Goal: Task Accomplishment & Management: Manage account settings

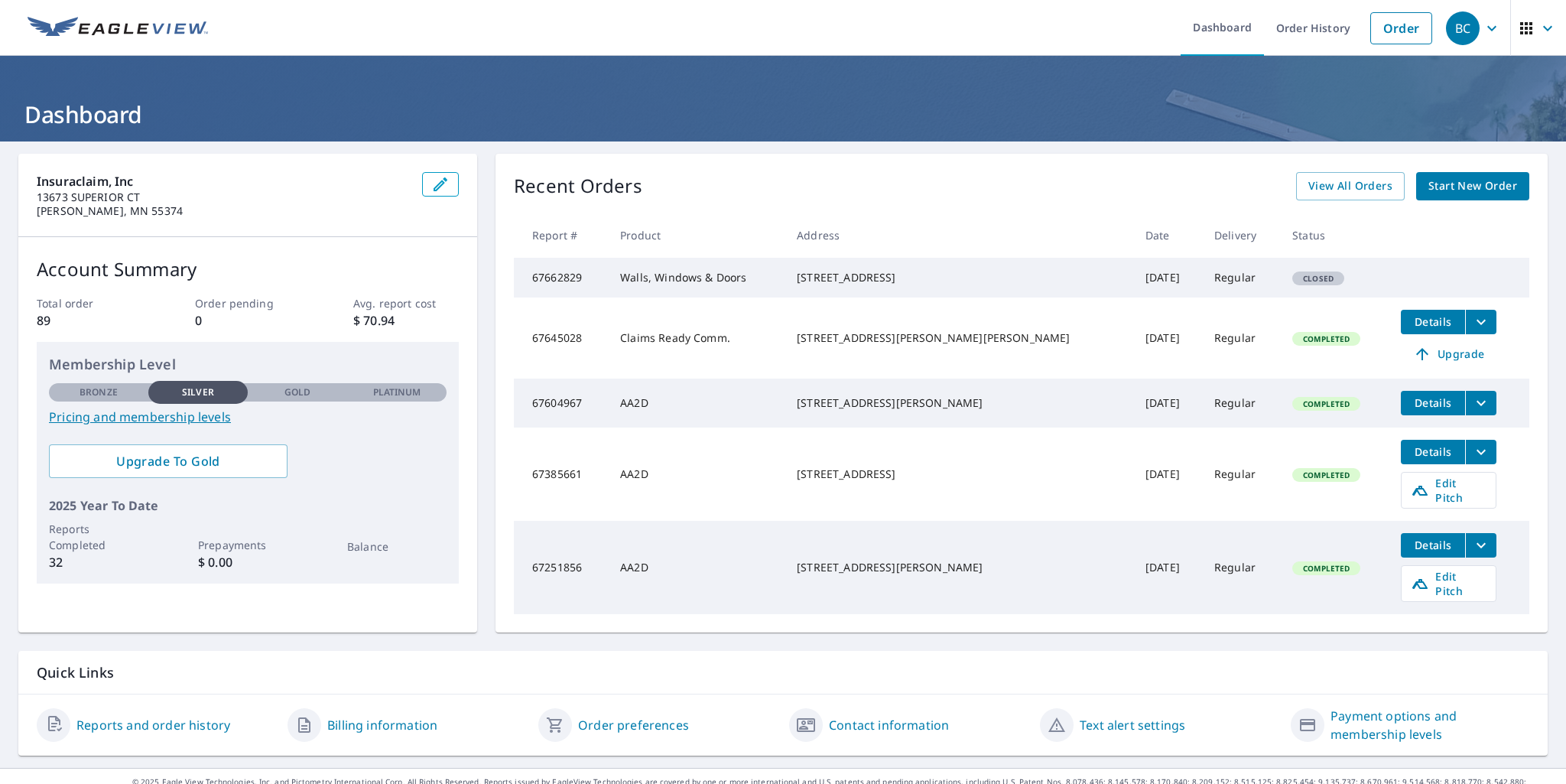
click at [1133, 278] on td "Sep 30, 2025" at bounding box center [1167, 277] width 69 height 40
click at [1202, 290] on td "Regular" at bounding box center [1241, 277] width 78 height 40
click at [1410, 459] on span "Details" at bounding box center [1433, 452] width 46 height 15
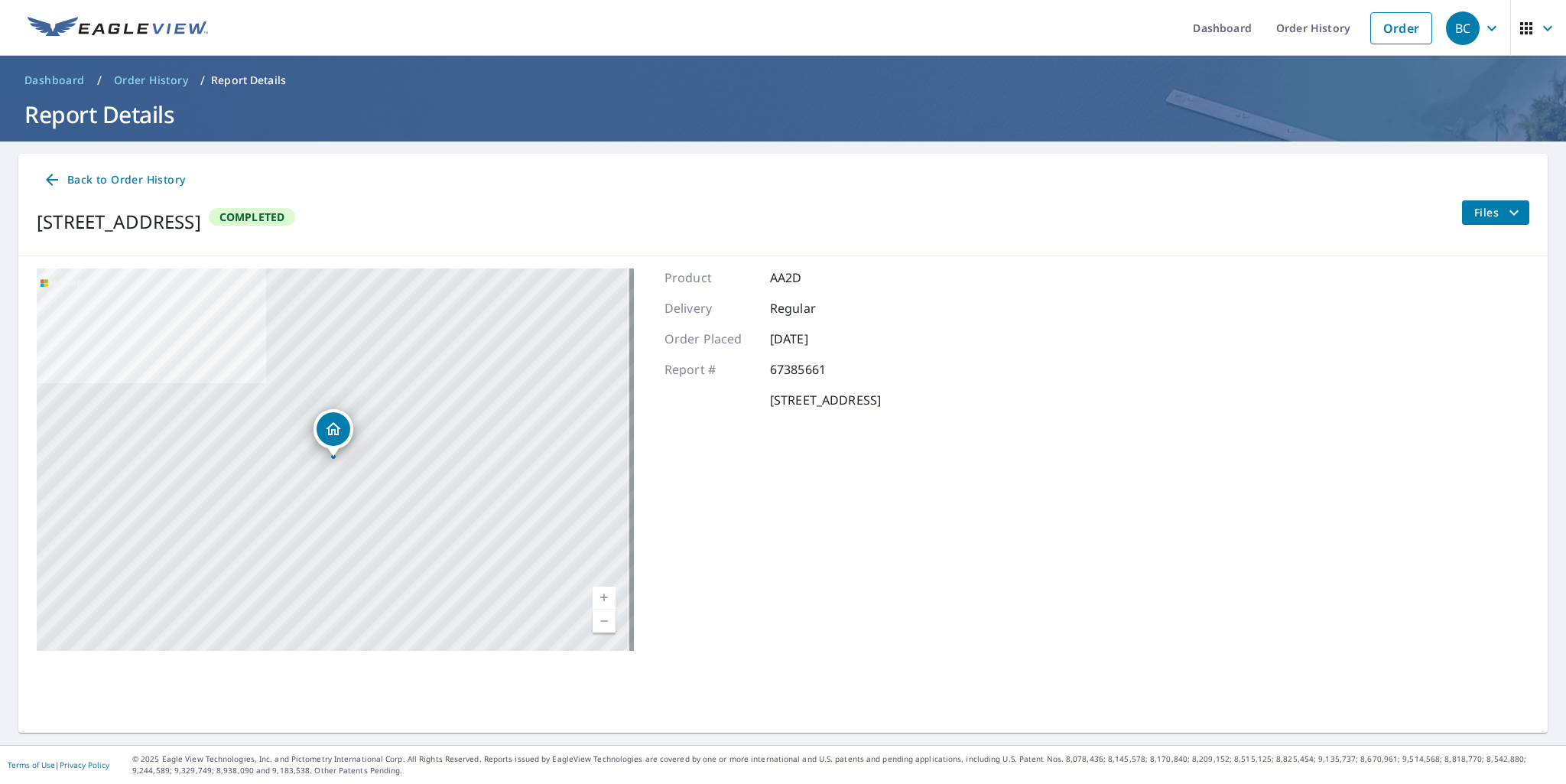
click at [1476, 200] on button "Files" at bounding box center [1496, 213] width 68 height 24
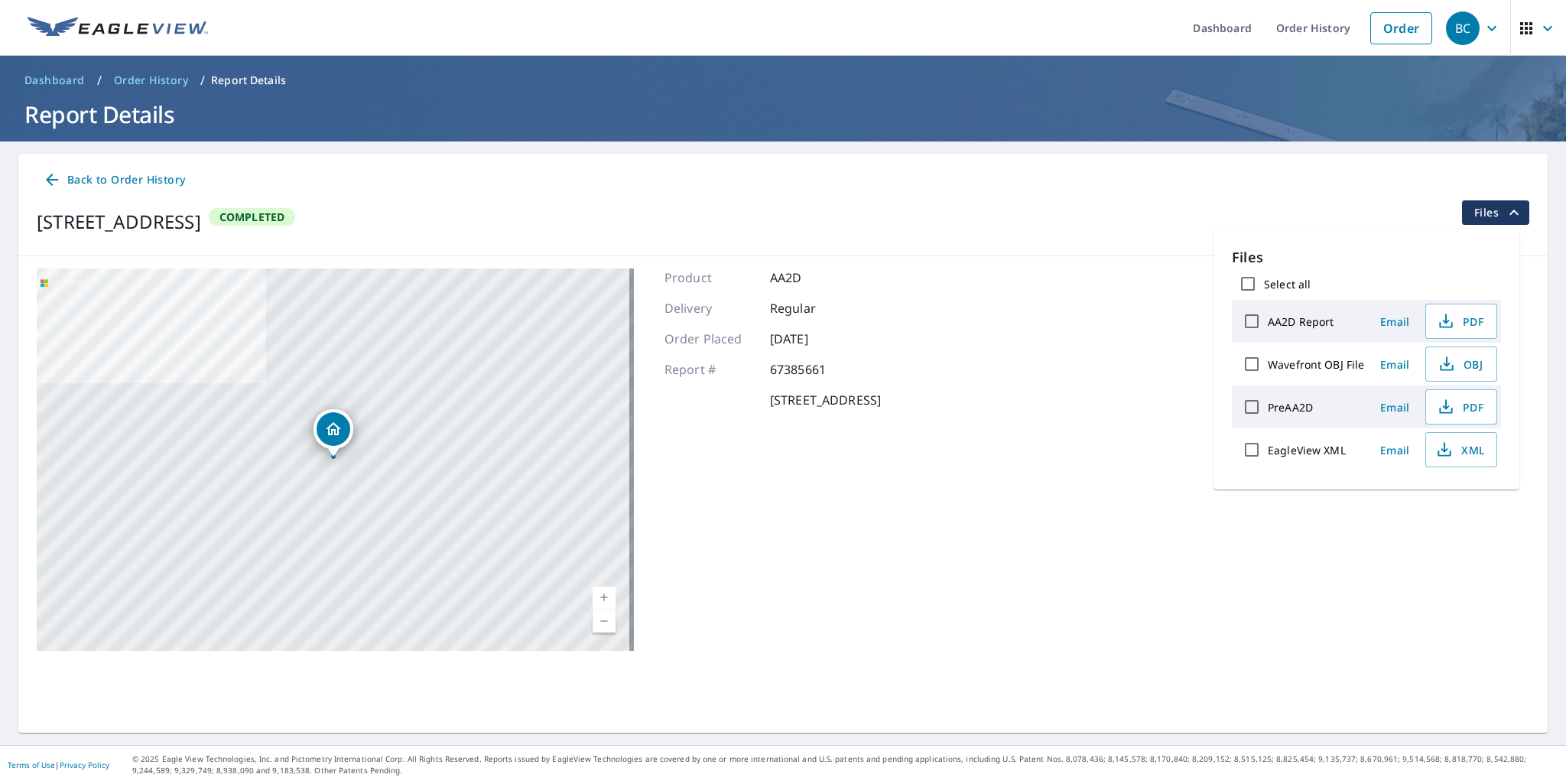
click at [94, 183] on span "Back to Order History" at bounding box center [114, 180] width 142 height 19
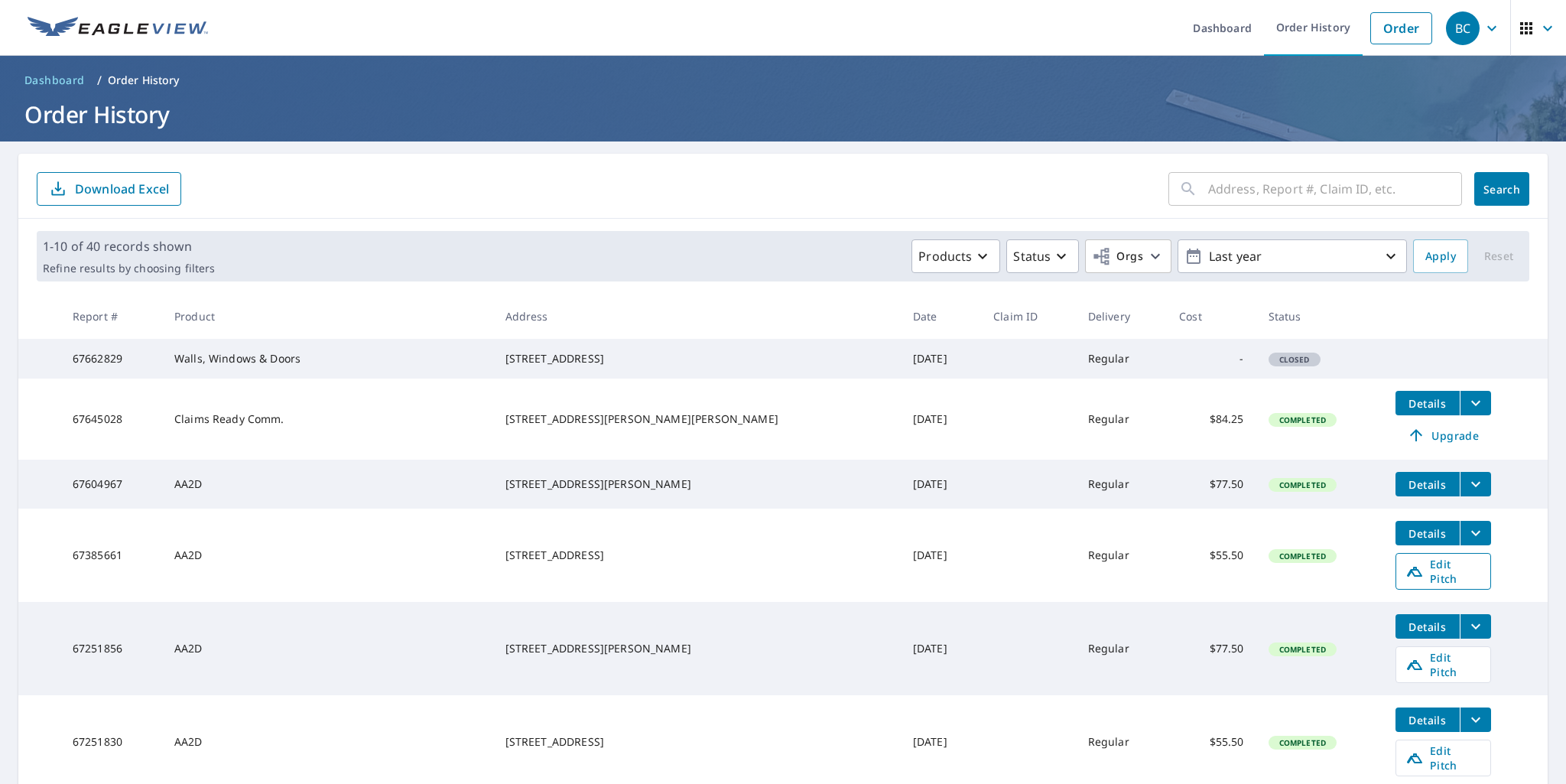
click at [1427, 586] on span "Edit Pitch" at bounding box center [1444, 571] width 76 height 29
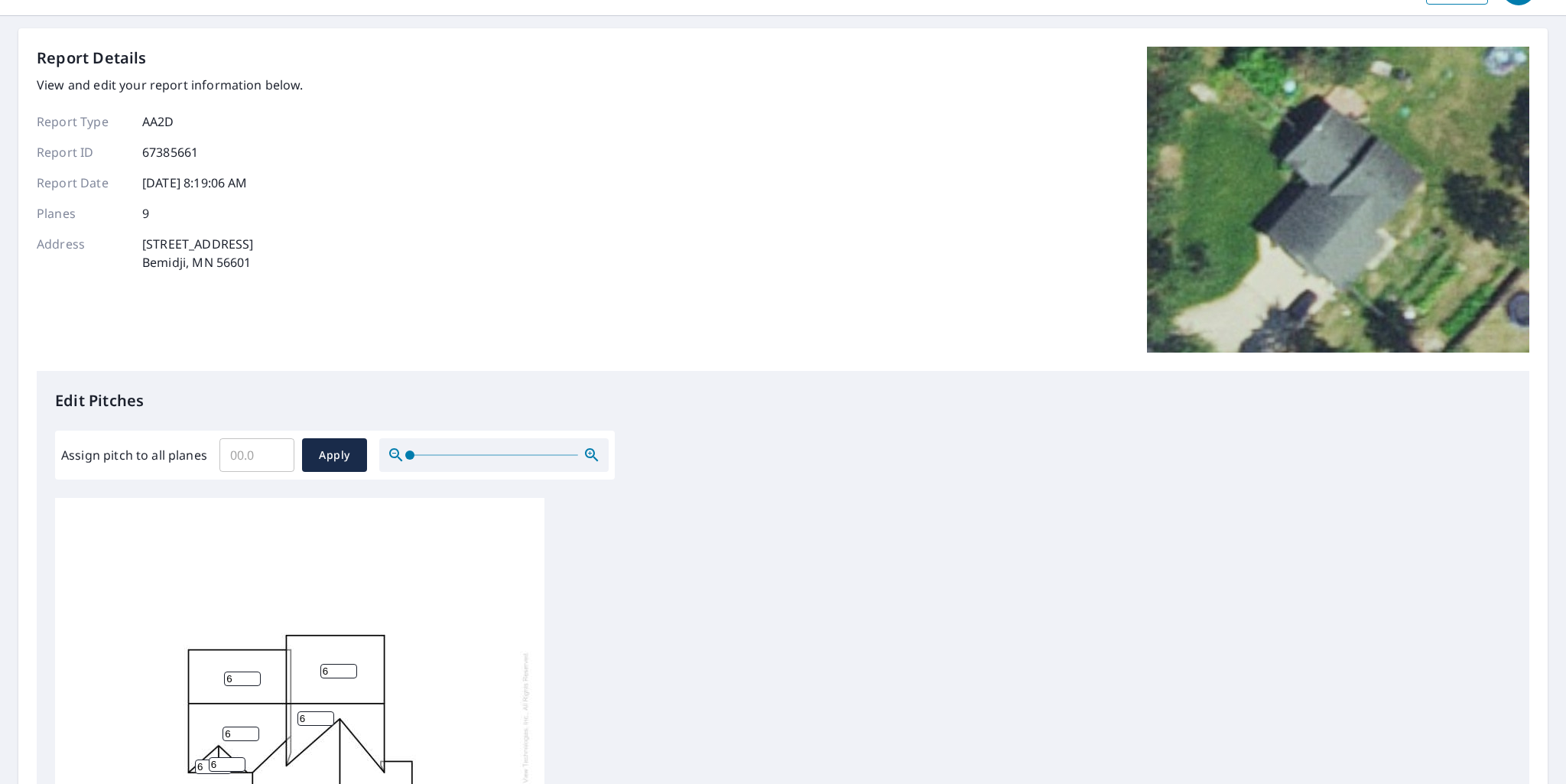
scroll to position [77, 0]
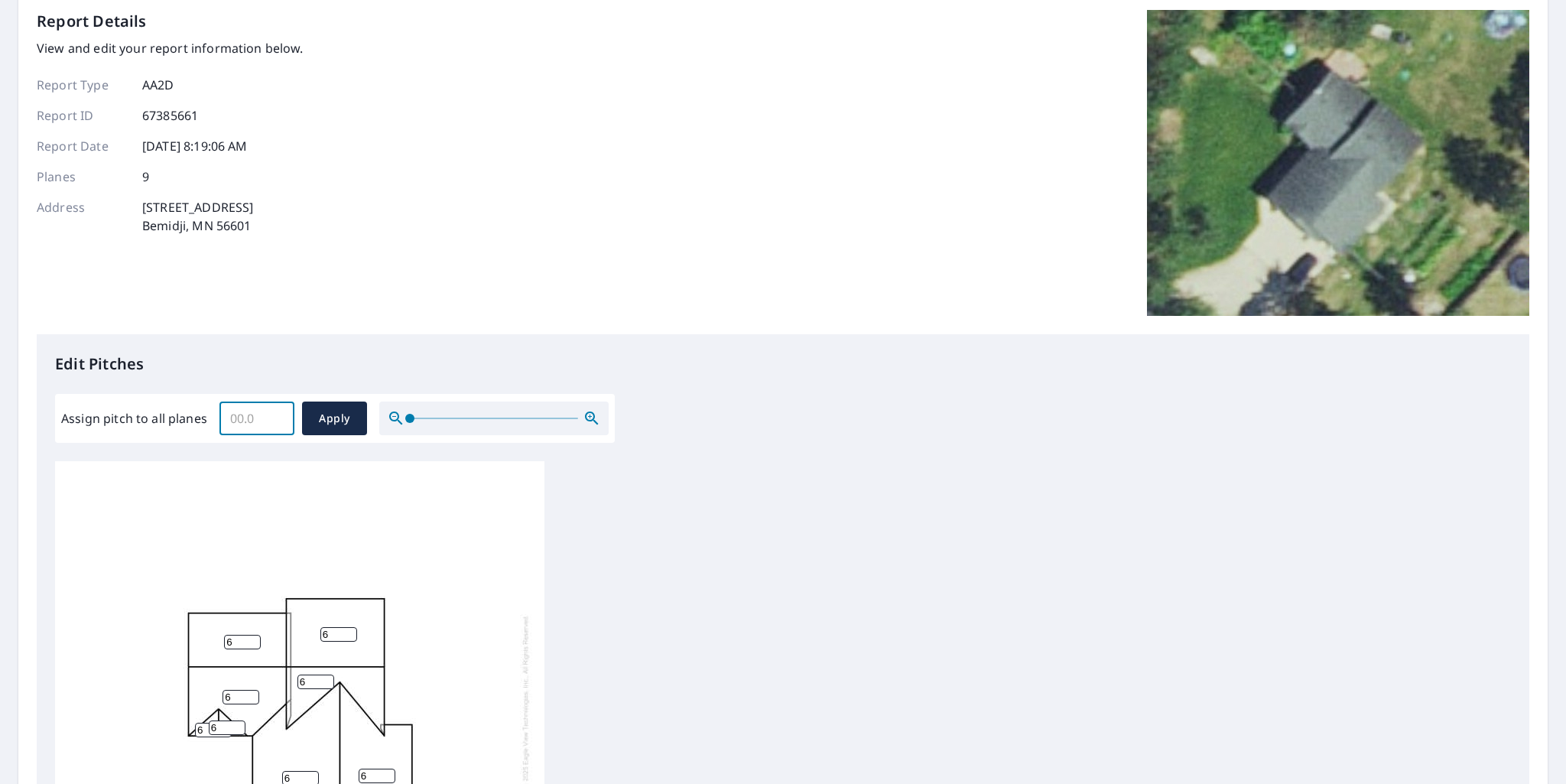
click at [244, 422] on input "Assign pitch to all planes" at bounding box center [256, 418] width 75 height 43
type input "6"
click at [342, 411] on span "Apply" at bounding box center [335, 419] width 40 height 19
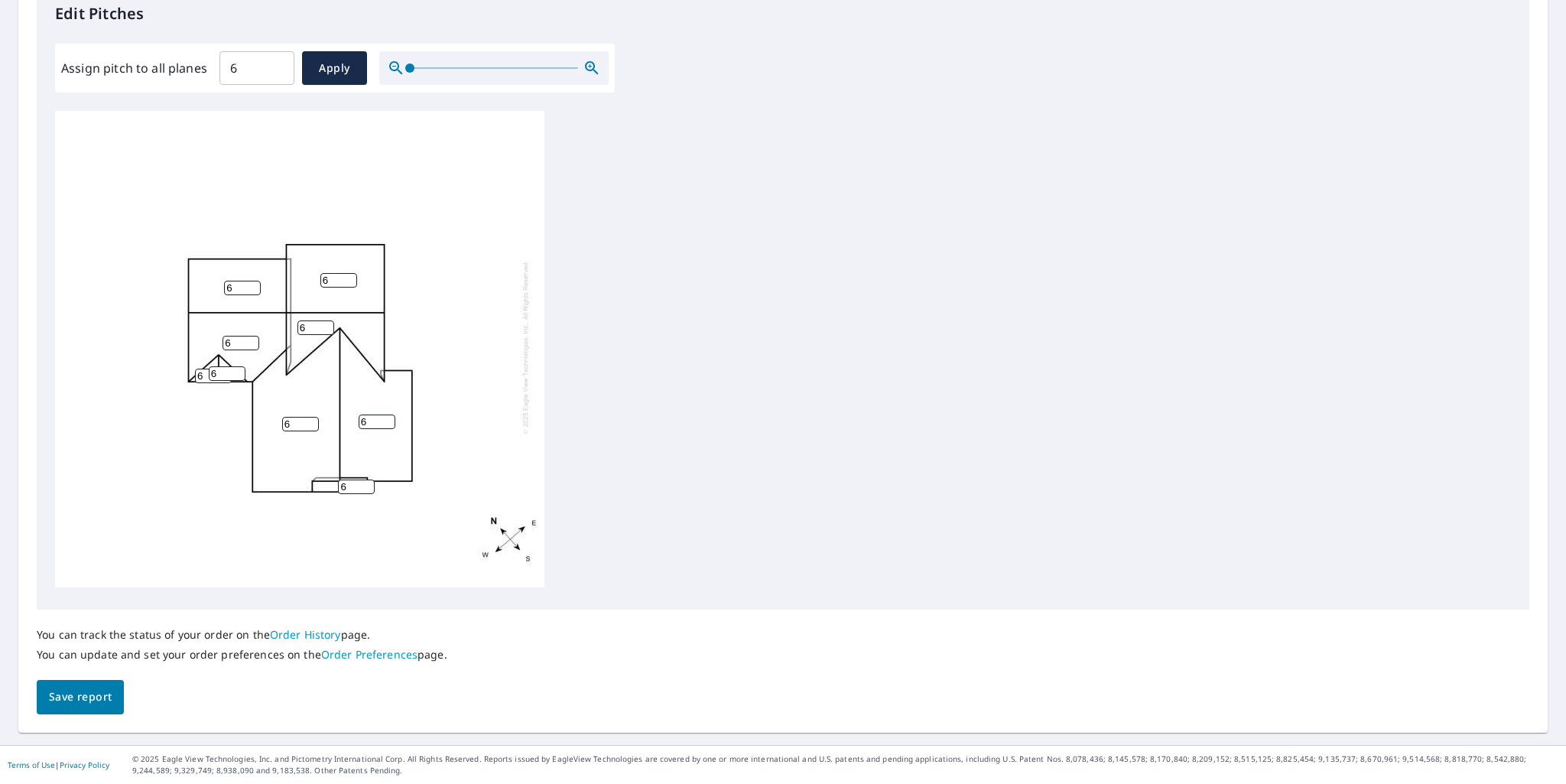
click at [89, 702] on span "Save report" at bounding box center [81, 697] width 63 height 19
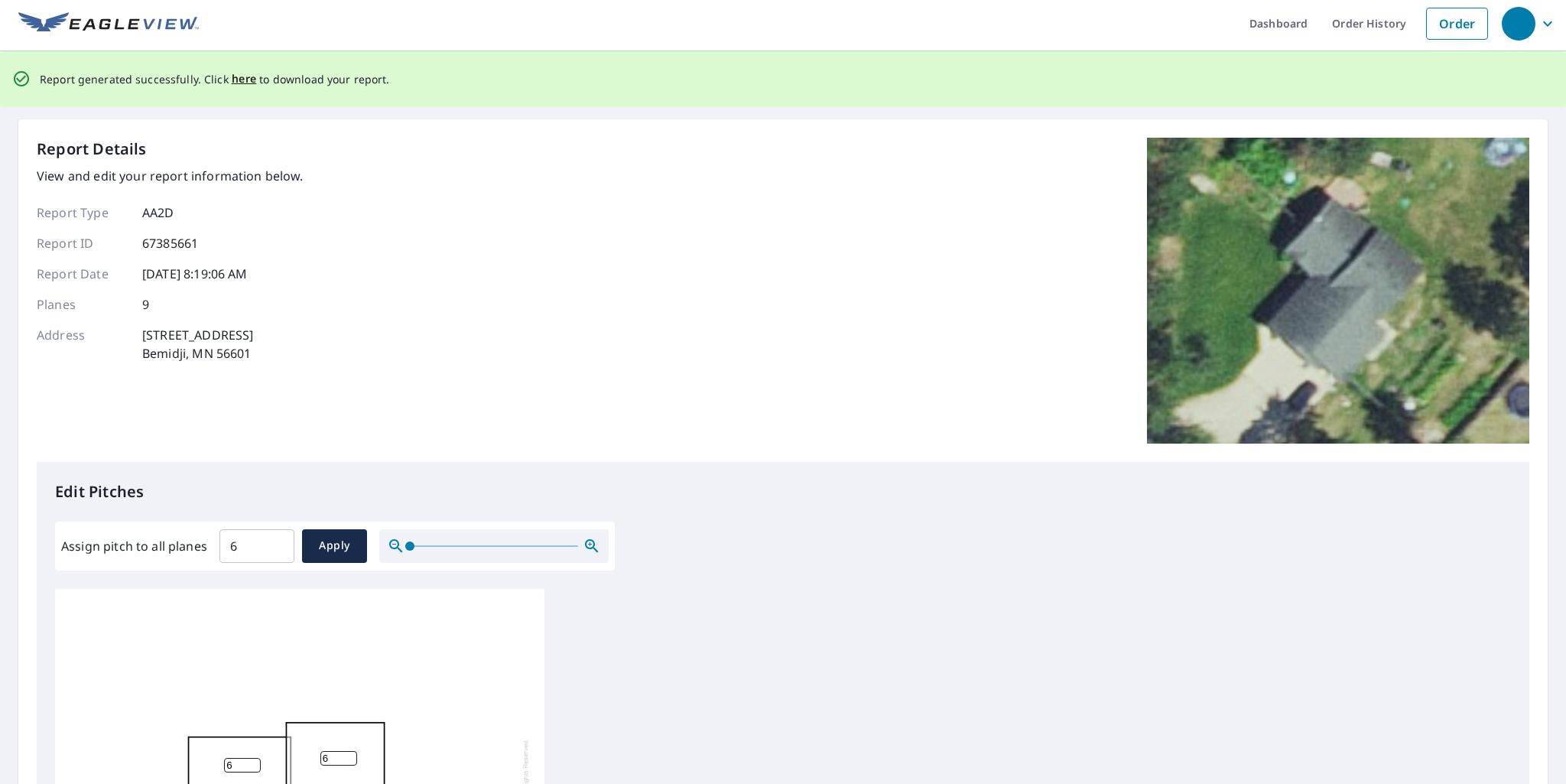
scroll to position [0, 0]
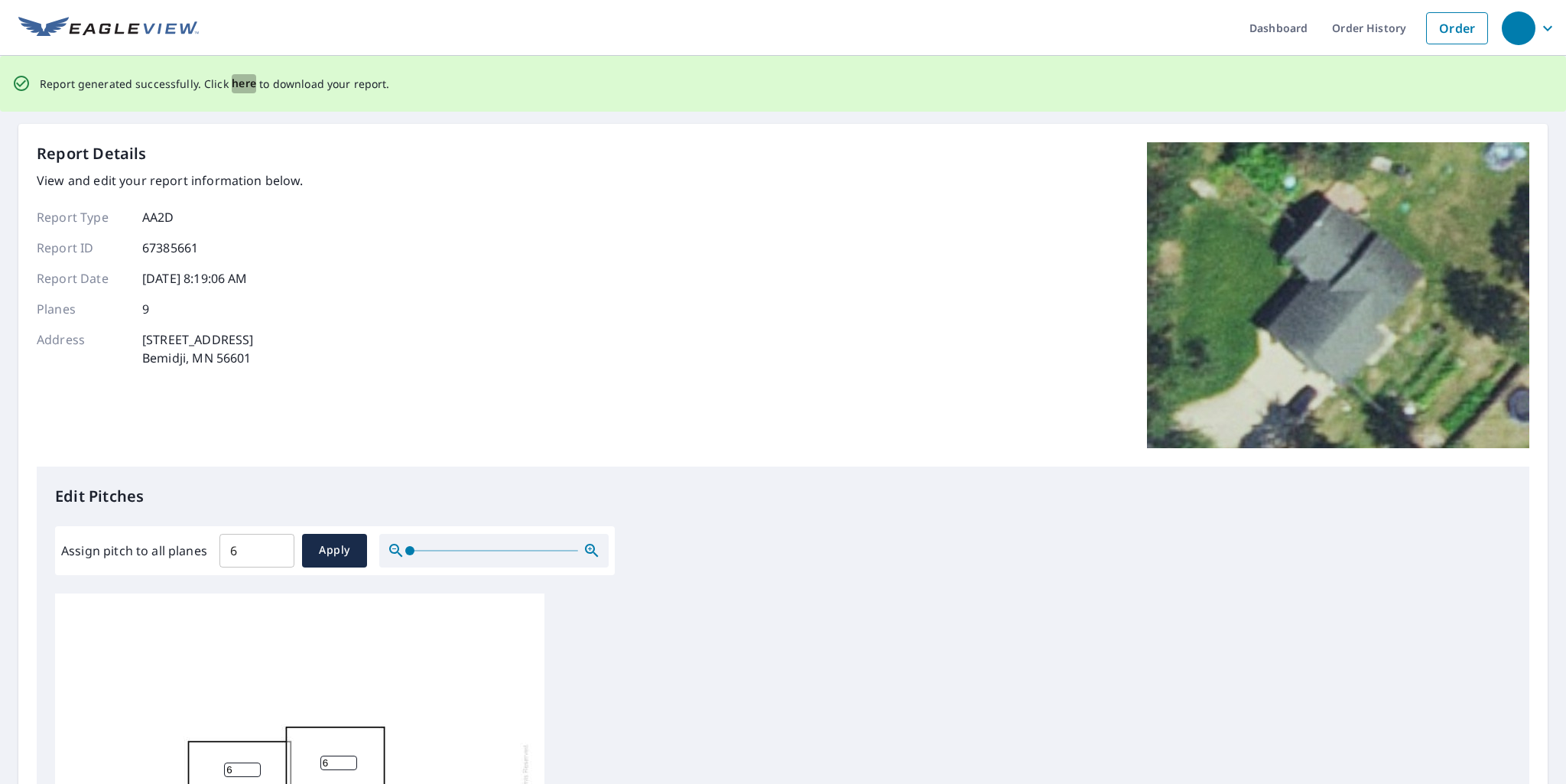
click at [240, 86] on span "here" at bounding box center [244, 84] width 25 height 19
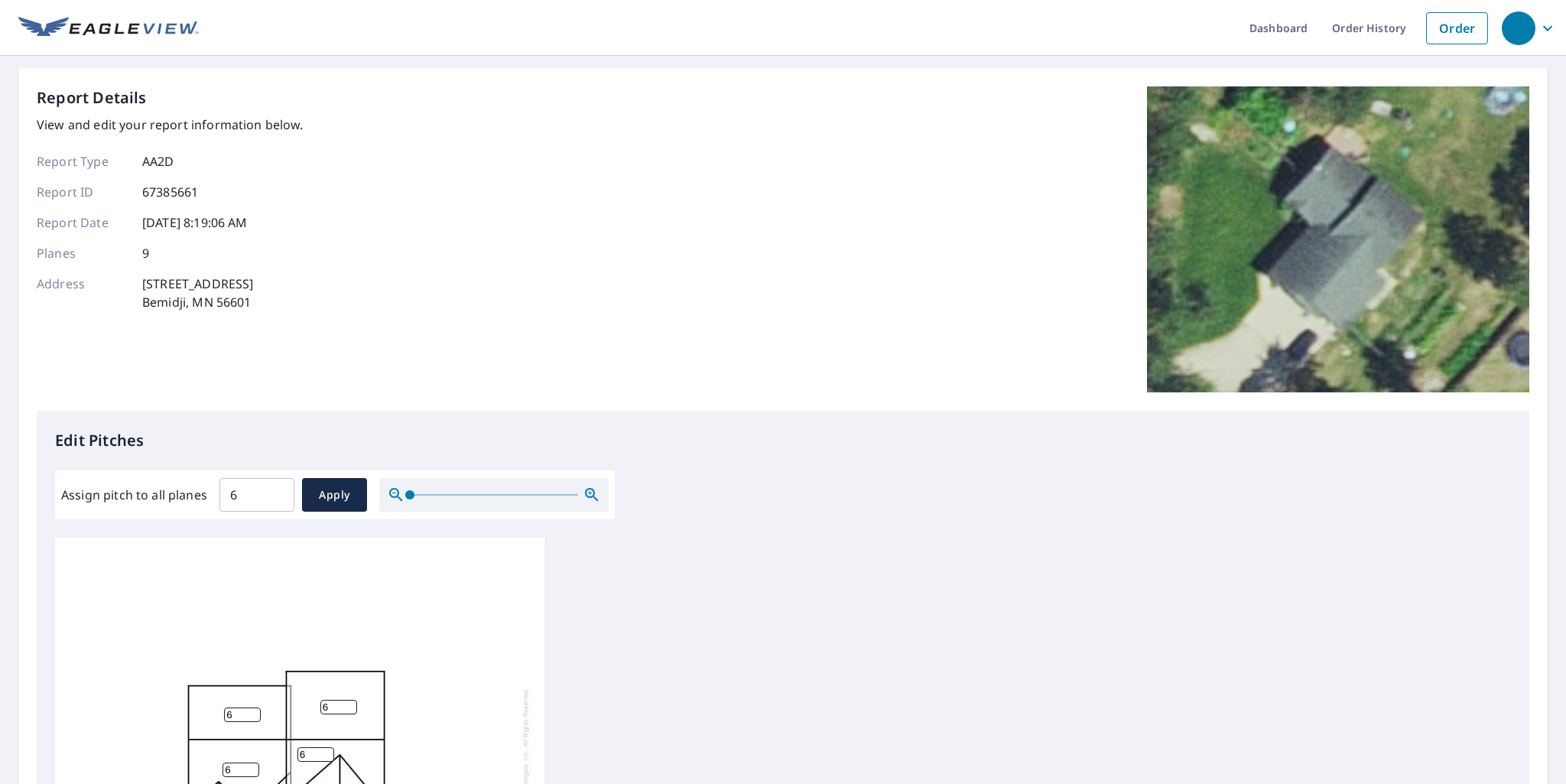
click at [104, 23] on img at bounding box center [108, 28] width 180 height 23
click at [1282, 23] on link "Dashboard" at bounding box center [1279, 27] width 82 height 56
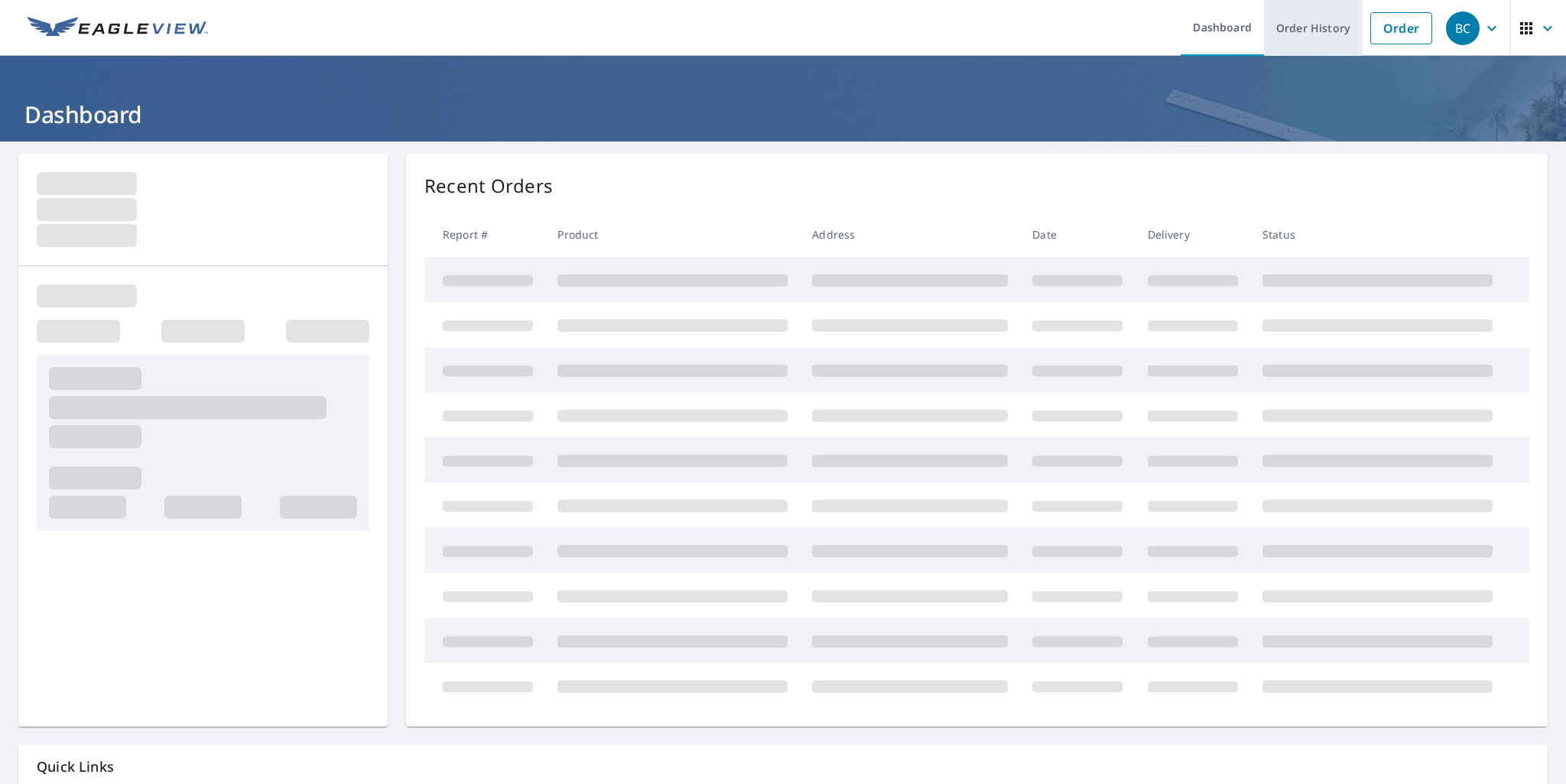
click at [1318, 29] on link "Order History" at bounding box center [1314, 27] width 99 height 56
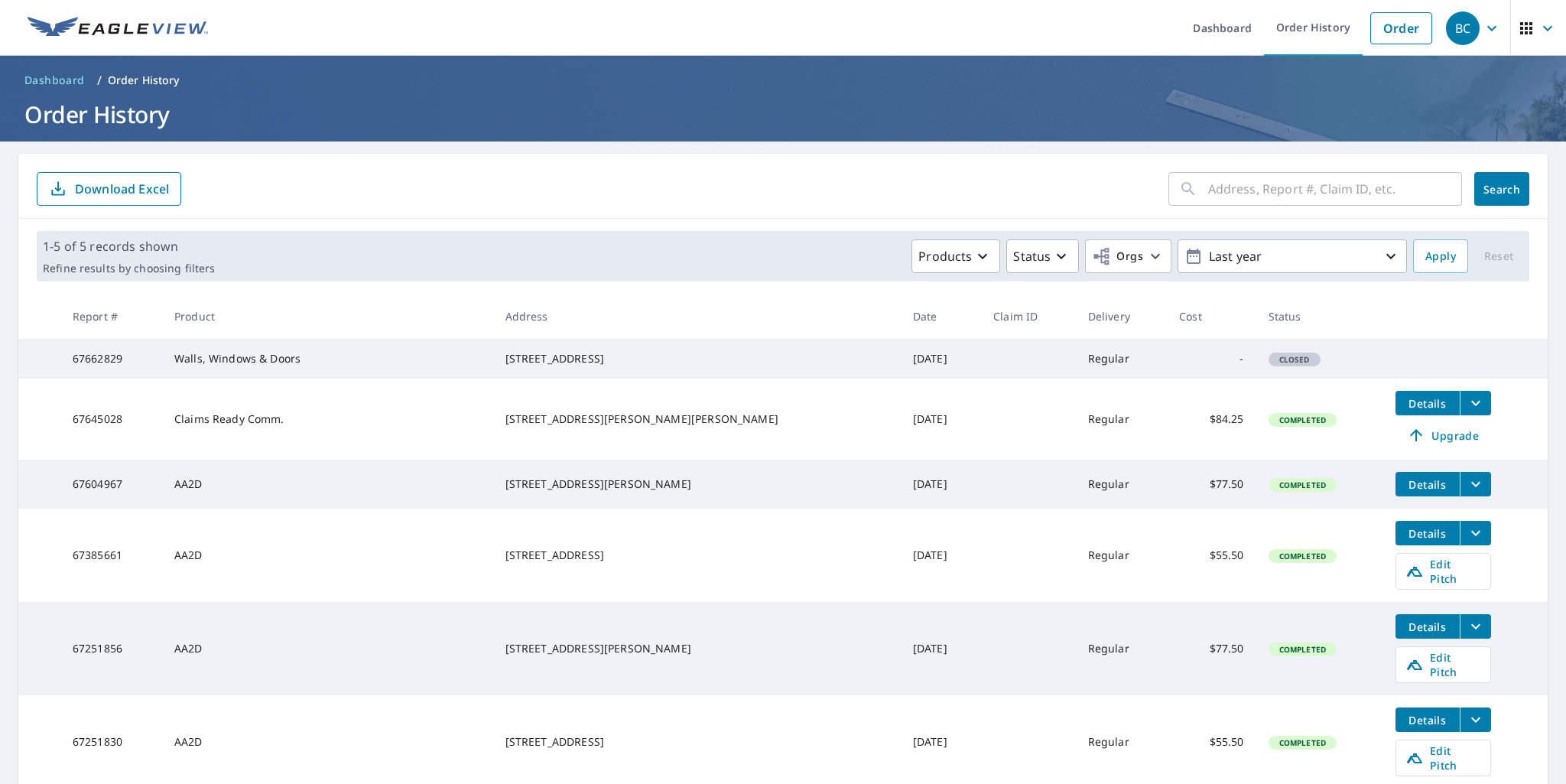
drag, startPoint x: 1206, startPoint y: 374, endPoint x: 1215, endPoint y: 374, distance: 9.0
click at [1210, 374] on td "-" at bounding box center [1211, 358] width 90 height 40
click at [1270, 362] on span "Closed" at bounding box center [1294, 359] width 49 height 11
drag, startPoint x: 330, startPoint y: 378, endPoint x: 114, endPoint y: 377, distance: 216.0
click at [121, 377] on tr "67662829 Walls, Windows & Doors 2331 Wee Gwaus Dr SW Bemidji, MN 56601 Sep 30, …" at bounding box center [783, 358] width 1530 height 40
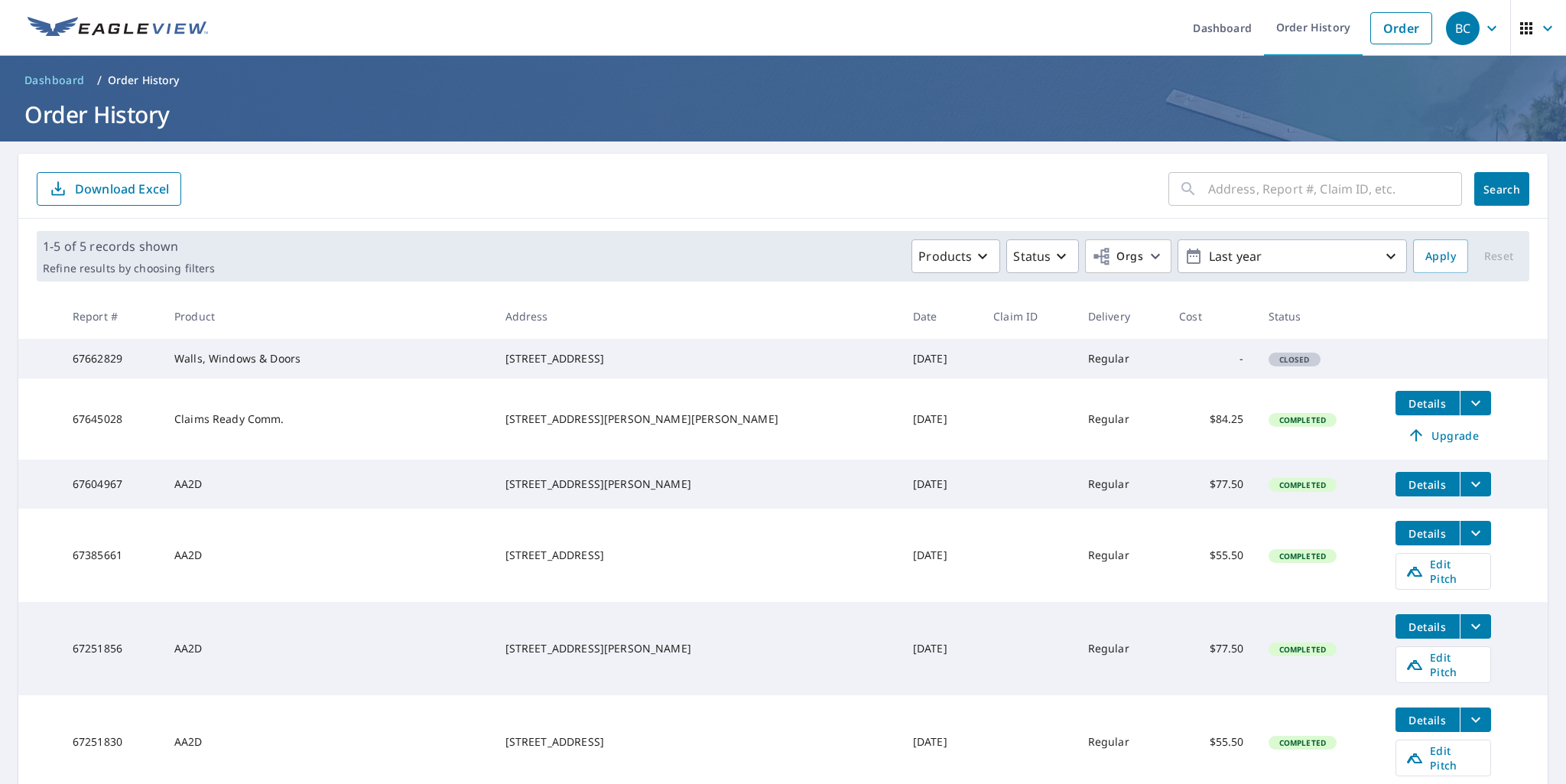
click at [109, 377] on td "67662829" at bounding box center [112, 358] width 102 height 40
click at [1336, 371] on td "Closed" at bounding box center [1319, 358] width 127 height 40
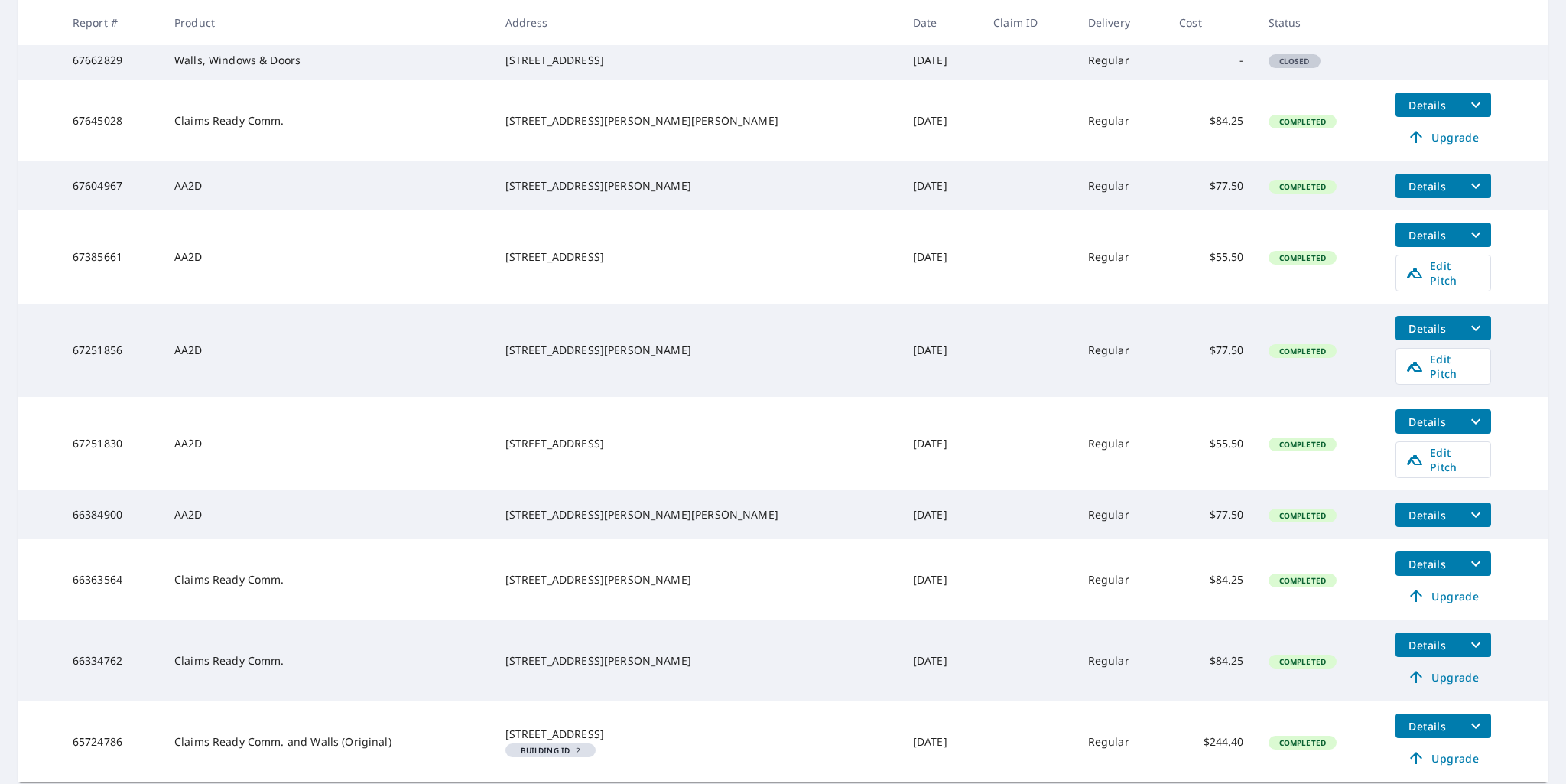
scroll to position [306, 0]
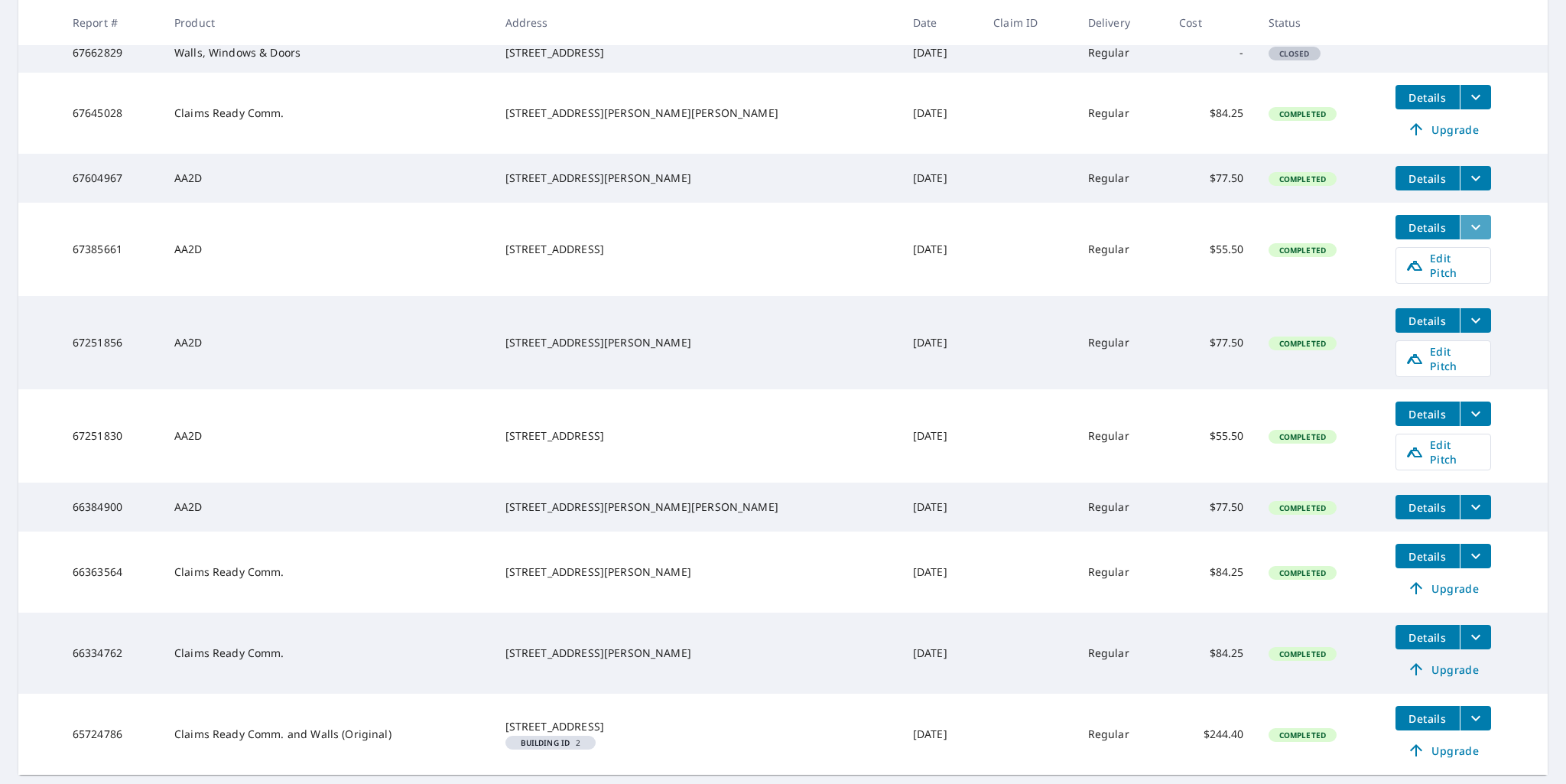
click at [1467, 236] on icon "filesDropdownBtn-67385661" at bounding box center [1475, 227] width 19 height 19
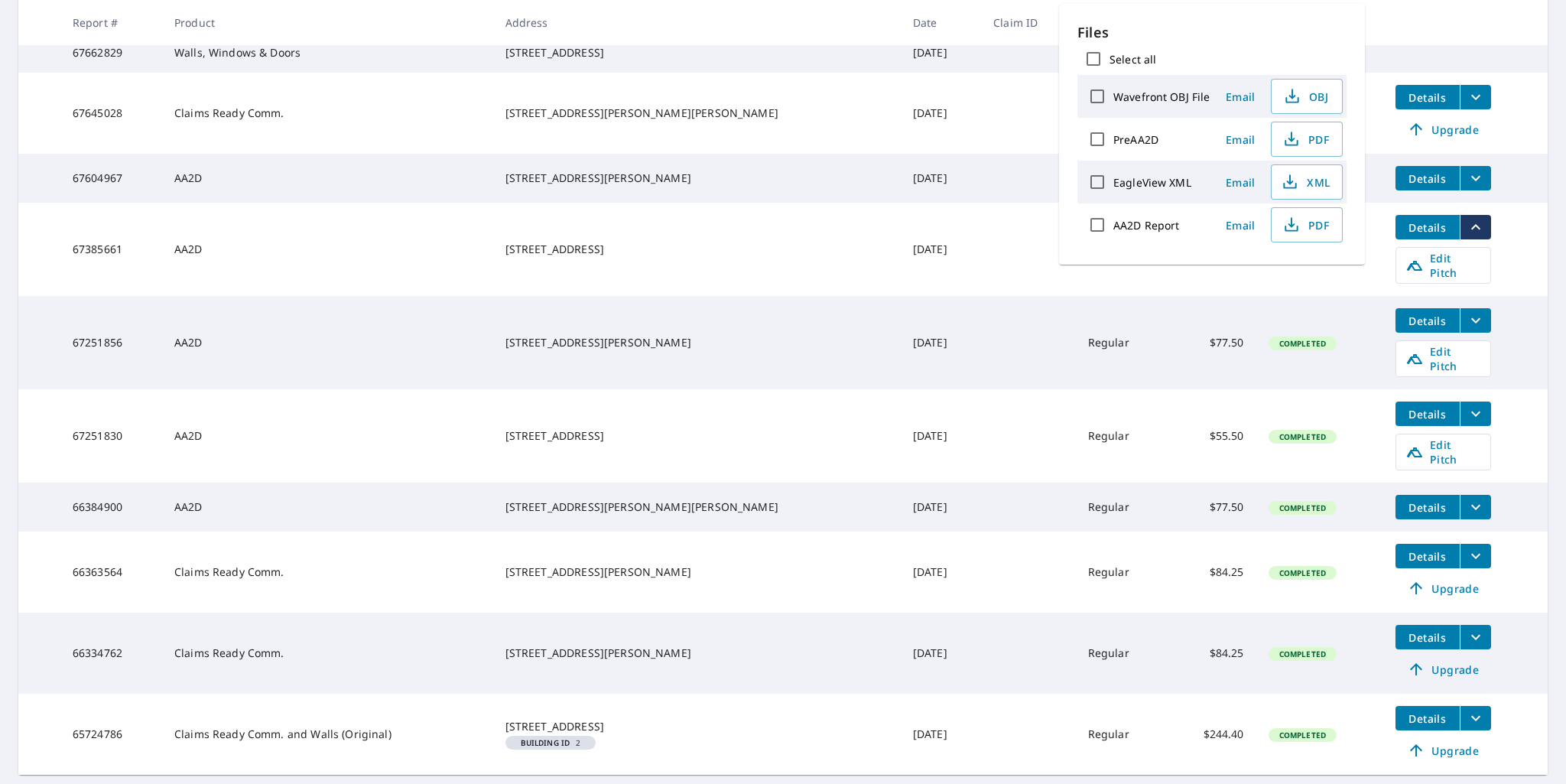
click at [1467, 236] on icon "filesDropdownBtn-67385661" at bounding box center [1475, 227] width 19 height 19
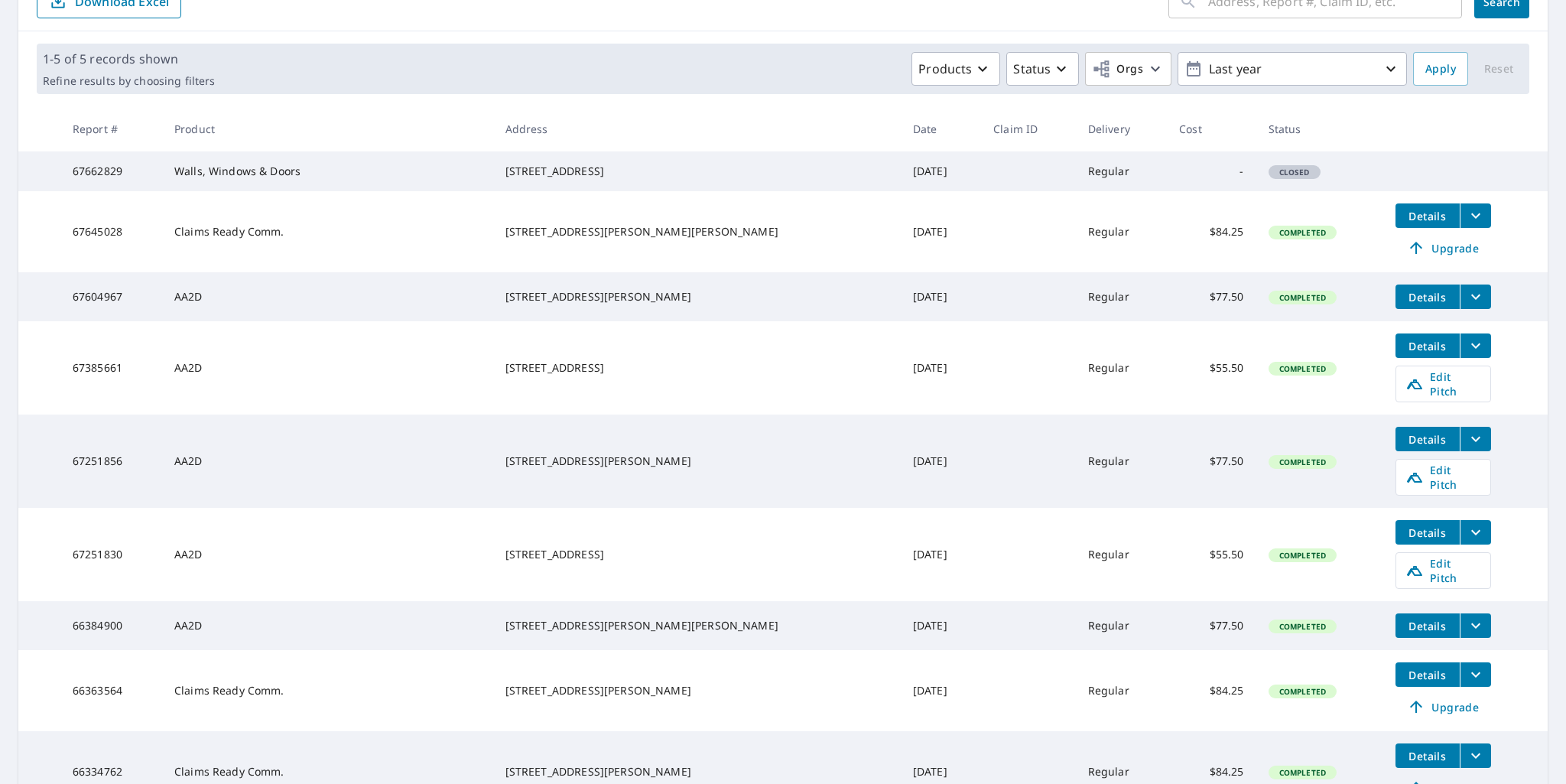
scroll to position [0, 0]
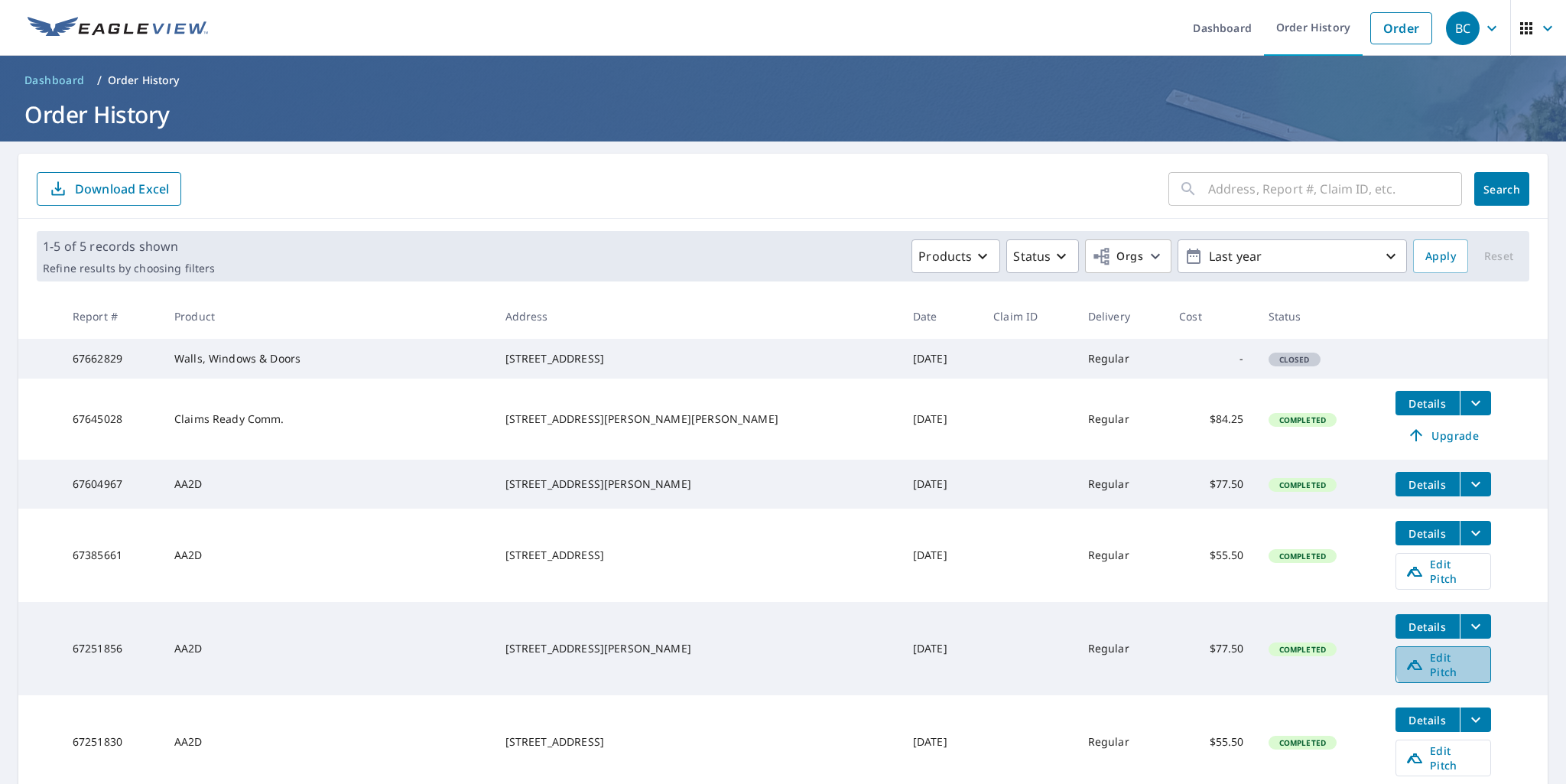
click at [1425, 668] on span "Edit Pitch" at bounding box center [1444, 664] width 76 height 29
click at [1415, 584] on span "Edit Pitch" at bounding box center [1444, 571] width 76 height 29
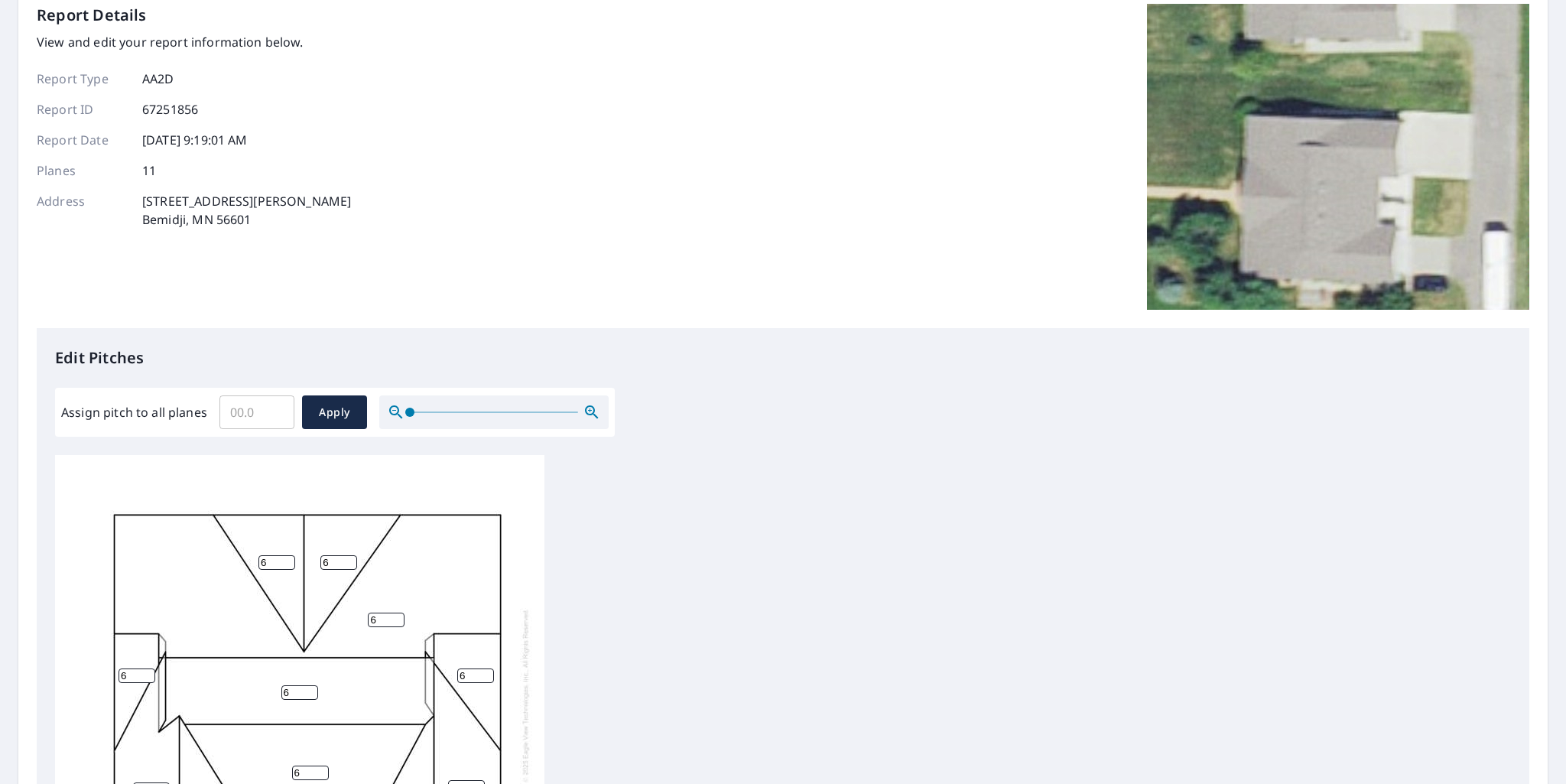
scroll to position [77, 0]
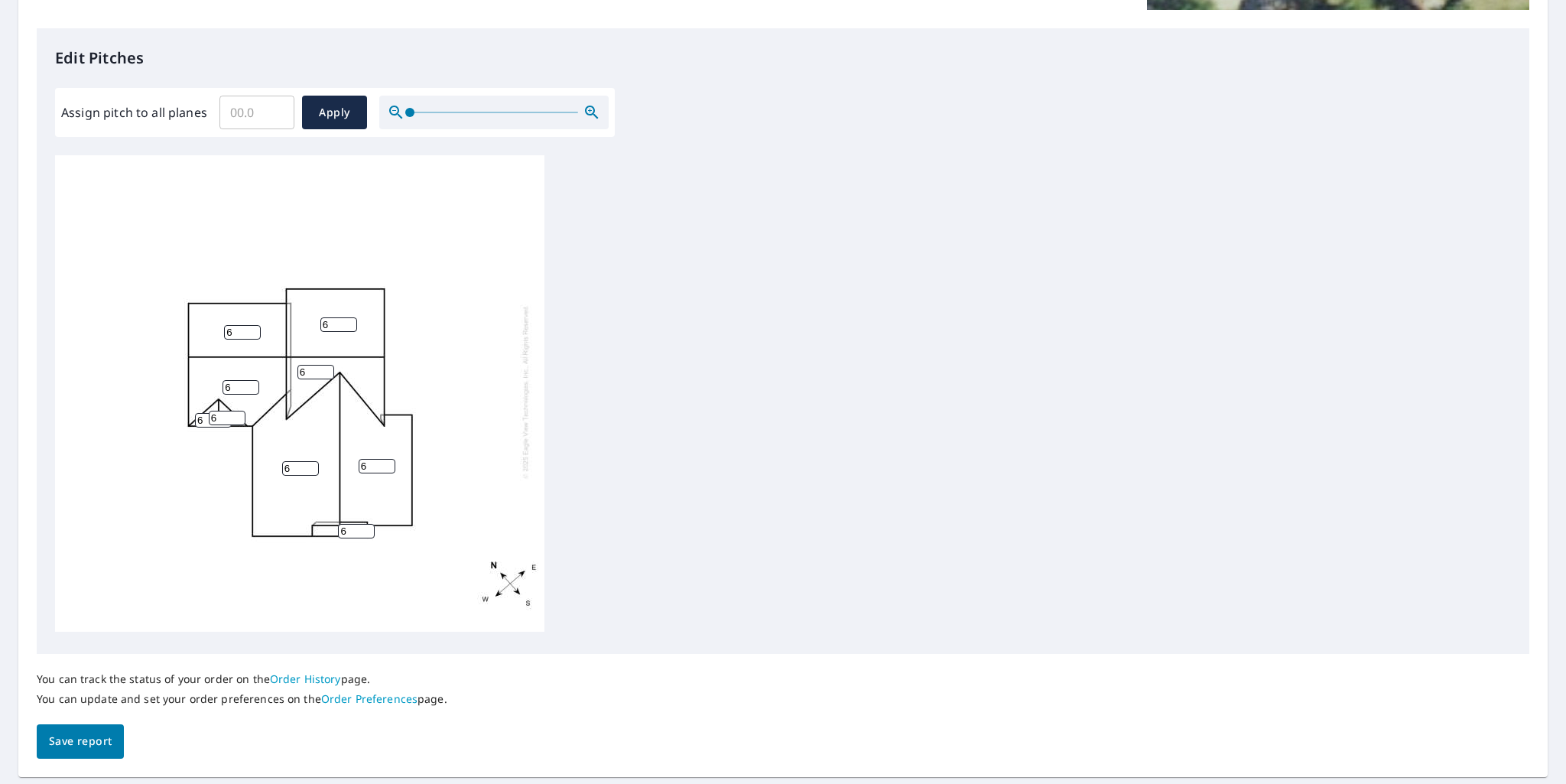
scroll to position [15, 0]
click at [352, 700] on link "Order Preferences" at bounding box center [369, 698] width 96 height 15
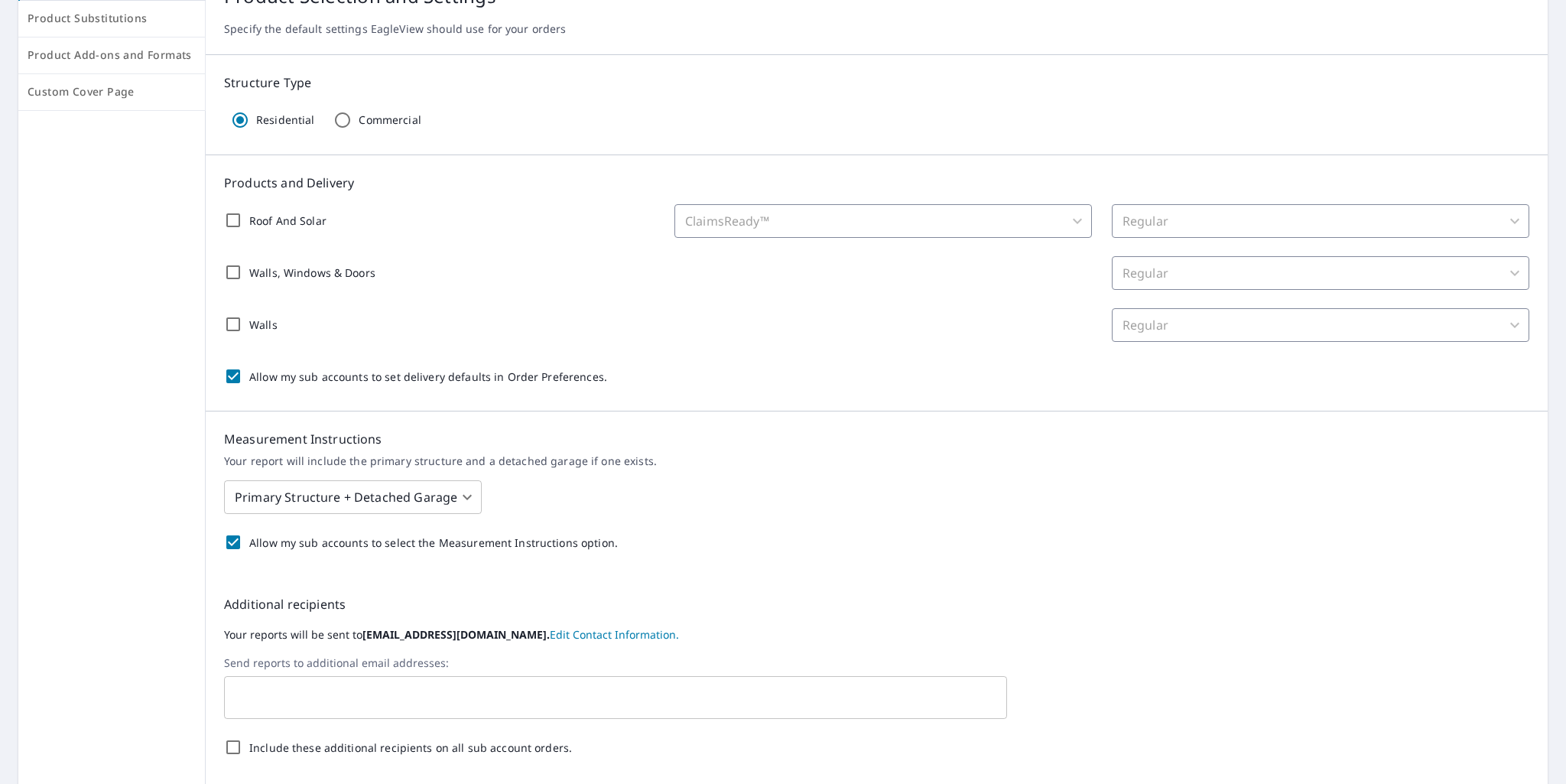
scroll to position [230, 0]
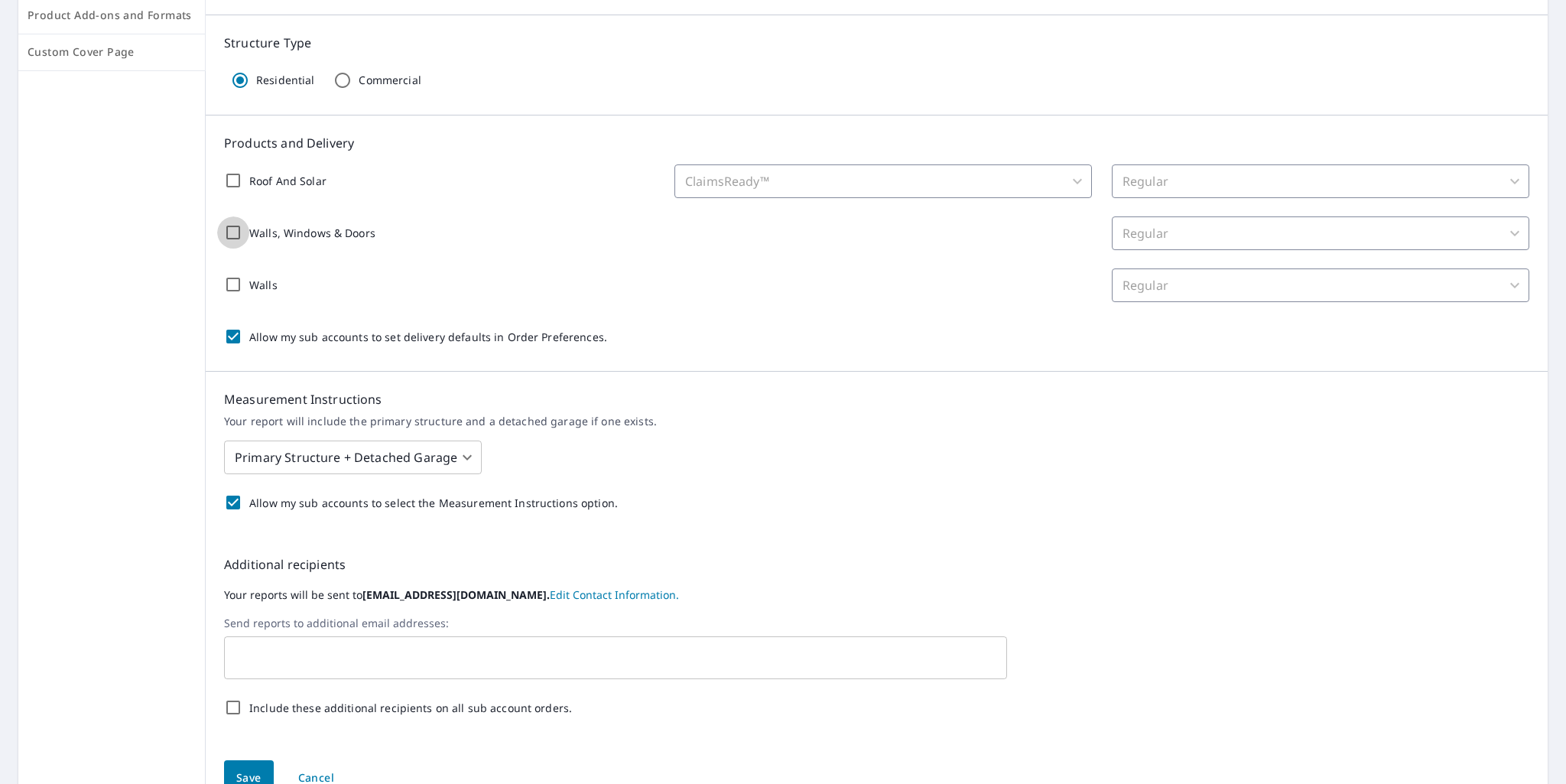
click at [226, 233] on input "Walls, Windows & Doors" at bounding box center [234, 233] width 32 height 32
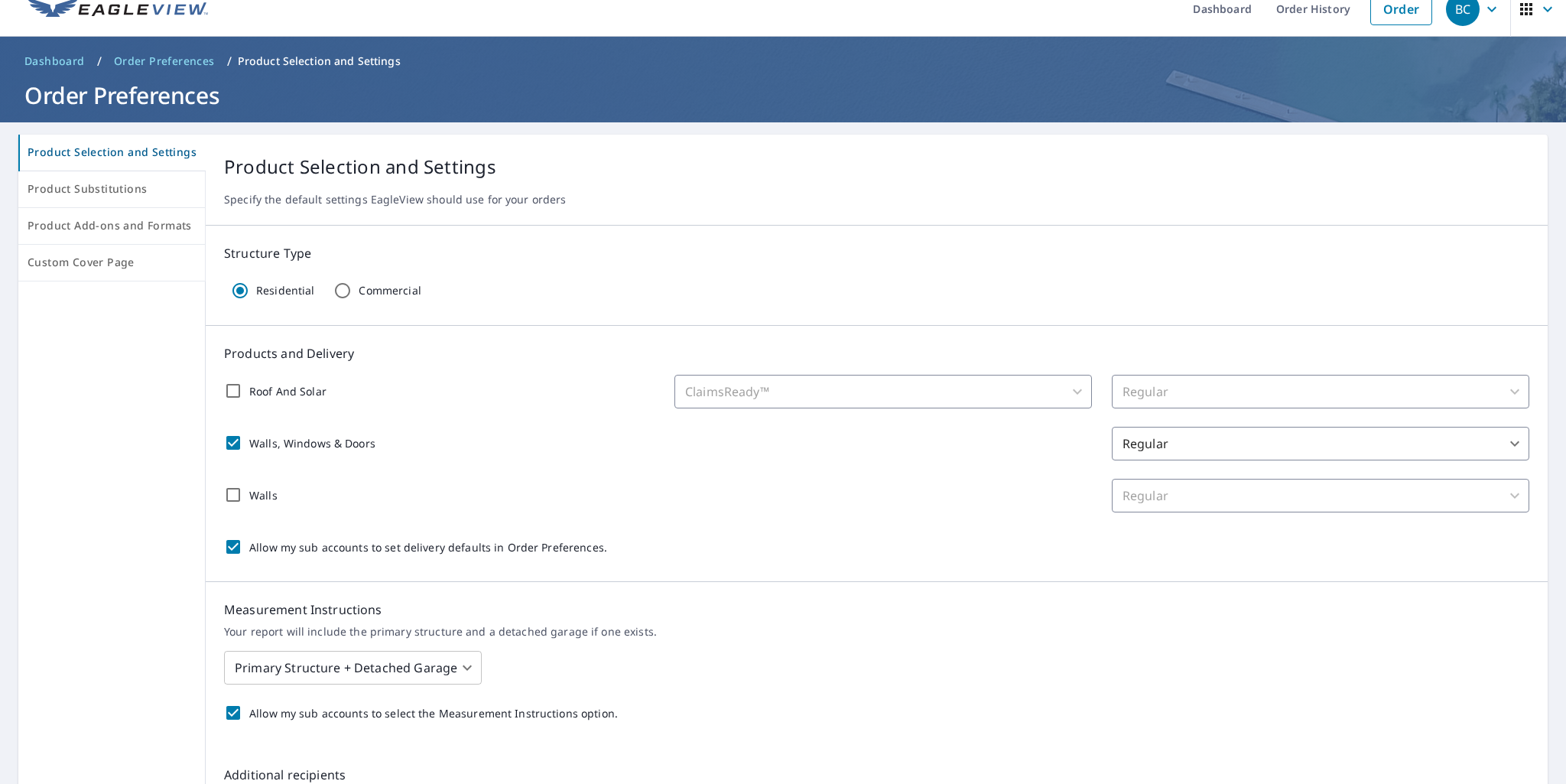
scroll to position [0, 0]
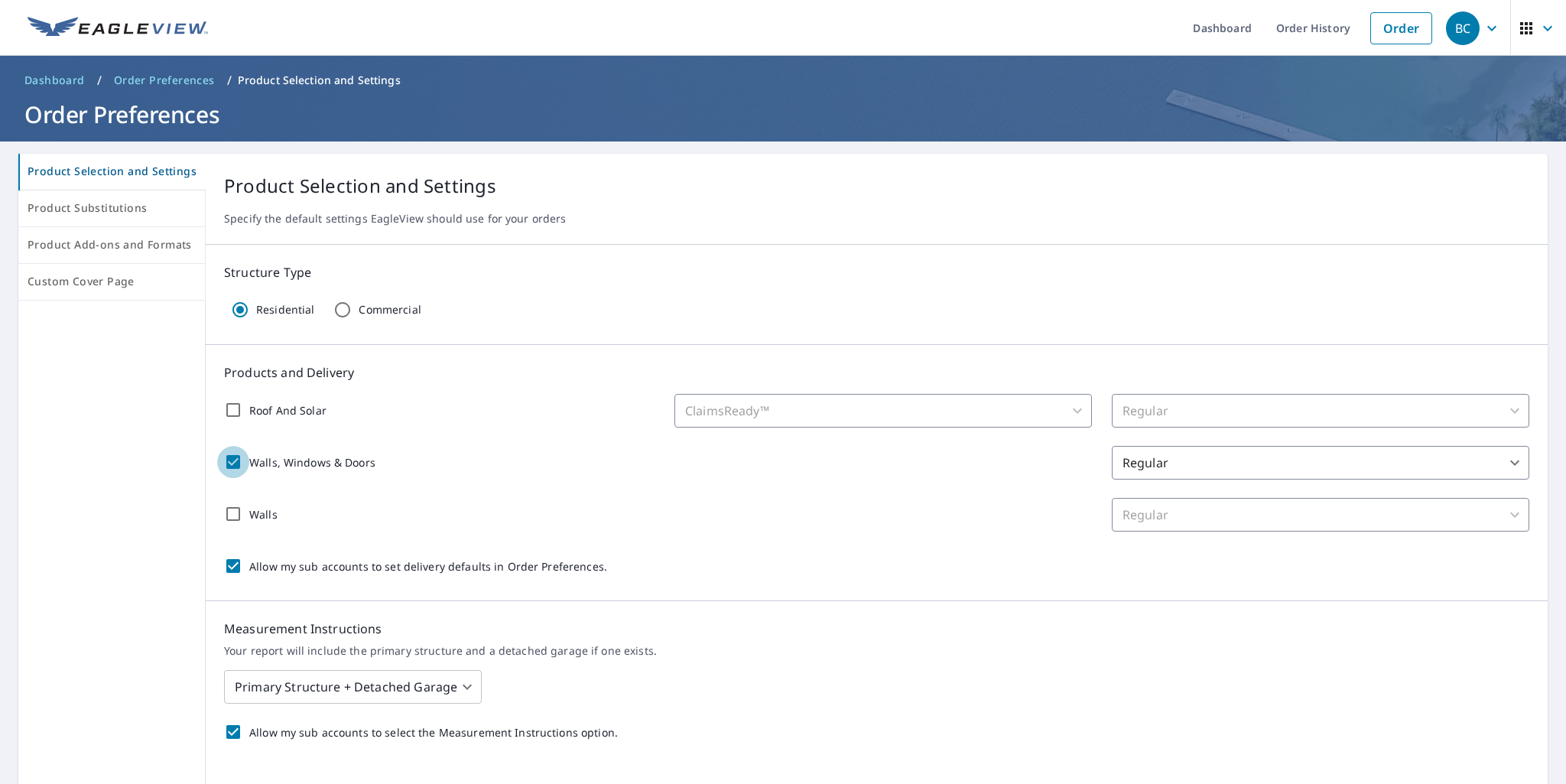
click at [234, 461] on input "Walls, Windows & Doors" at bounding box center [234, 462] width 32 height 32
checkbox input "false"
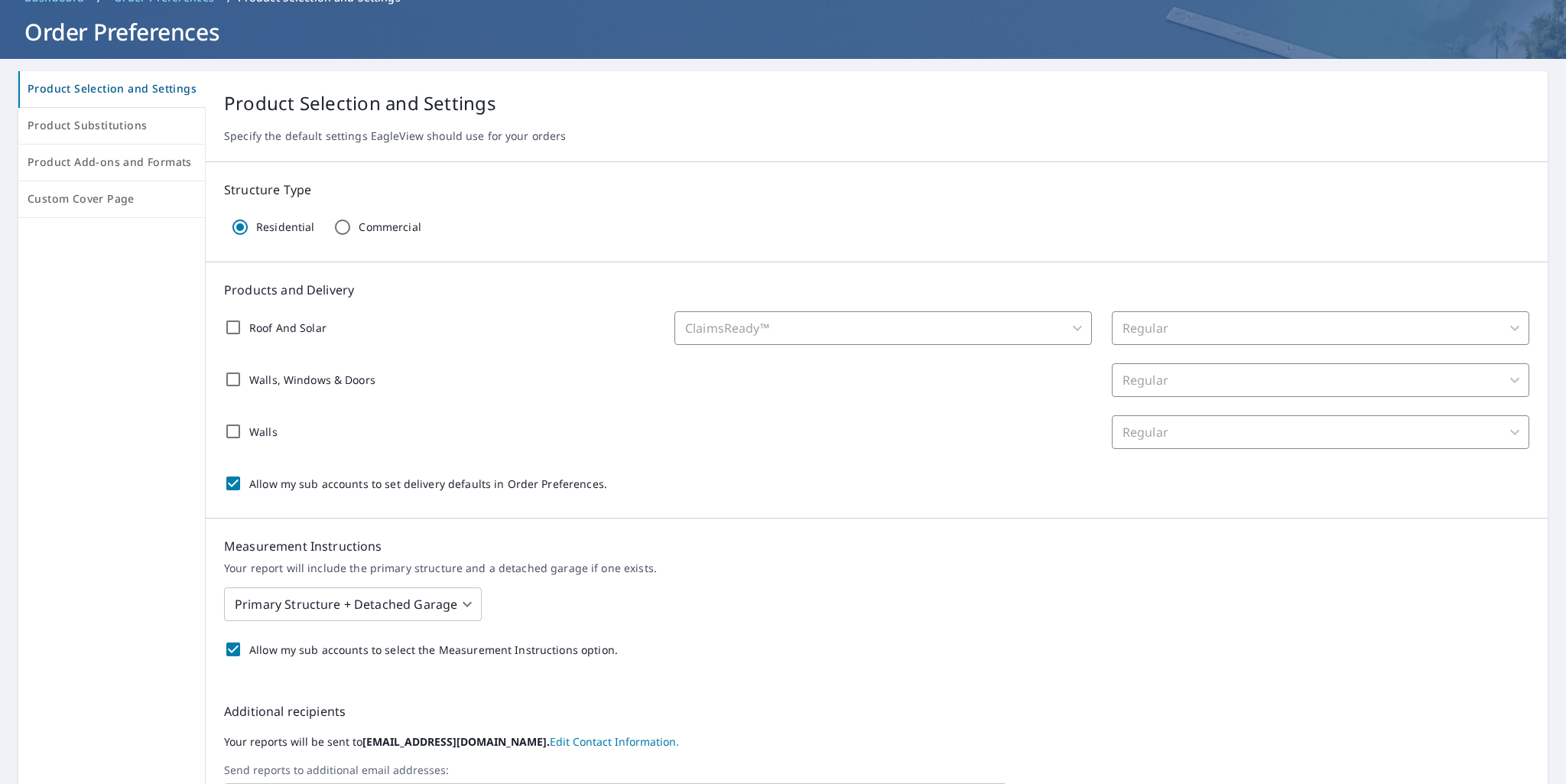
scroll to position [82, 0]
click at [372, 603] on body "BC BC Dashboard Order History Order BC Dashboard / Order Preferences / Product …" at bounding box center [783, 392] width 1566 height 784
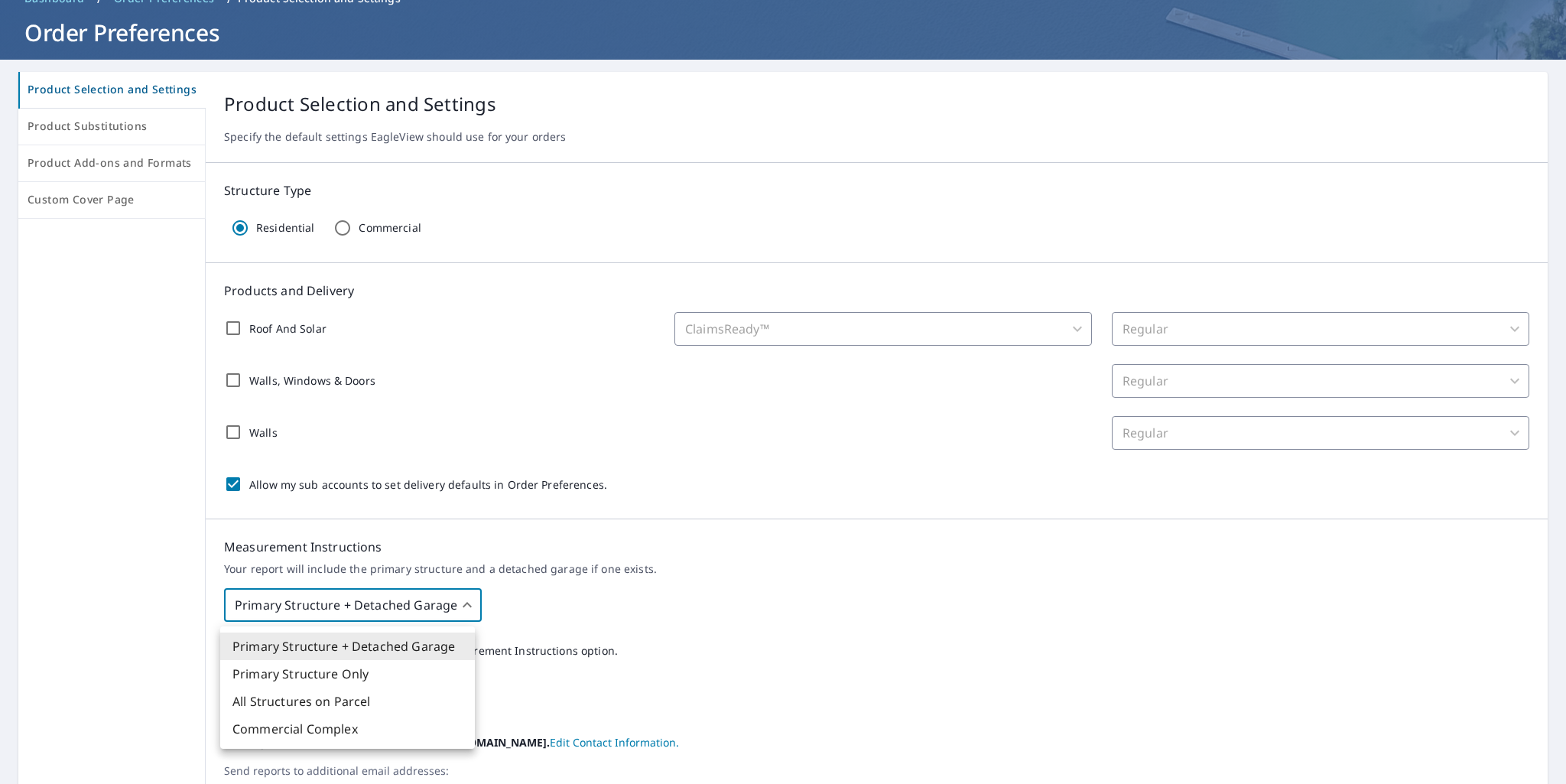
click at [310, 672] on li "Primary Structure Only" at bounding box center [347, 673] width 255 height 27
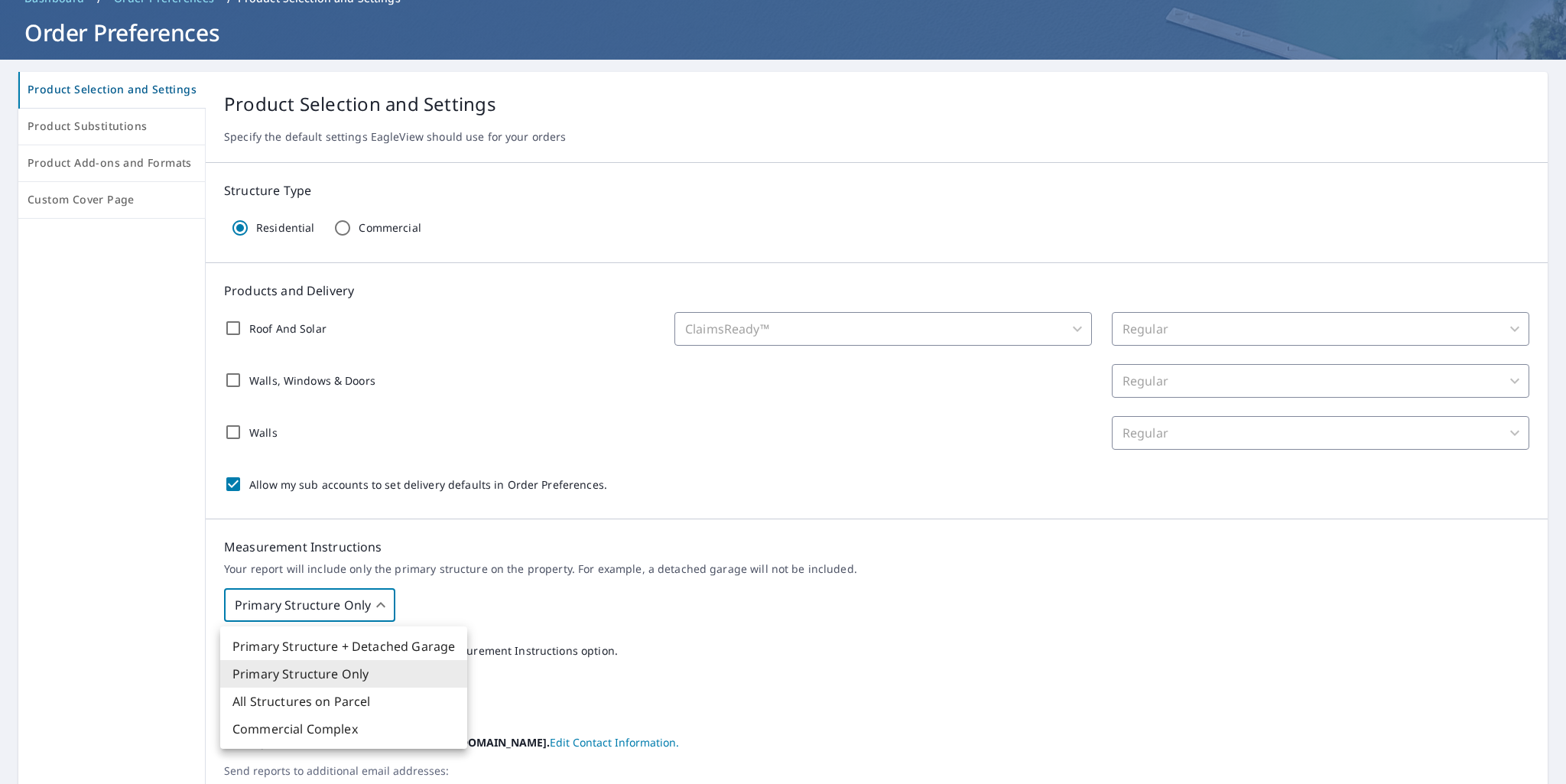
click at [363, 603] on body "BC BC Dashboard Order History Order BC Dashboard / Order Preferences / Product …" at bounding box center [783, 392] width 1566 height 784
click at [336, 640] on li "Primary Structure + Detached Garage" at bounding box center [344, 646] width 247 height 27
type input "1"
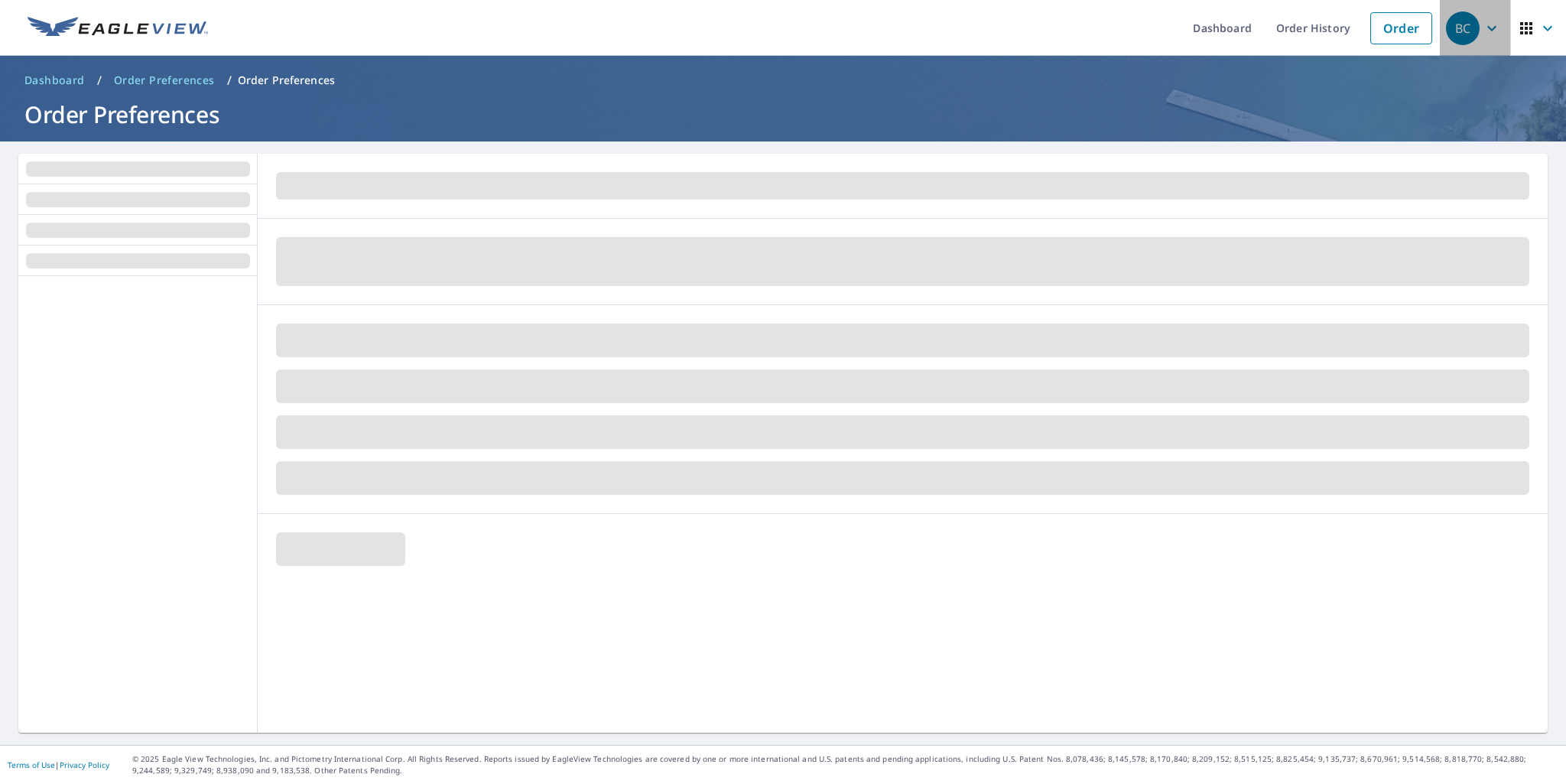
click at [1488, 27] on icon "button" at bounding box center [1492, 27] width 9 height 6
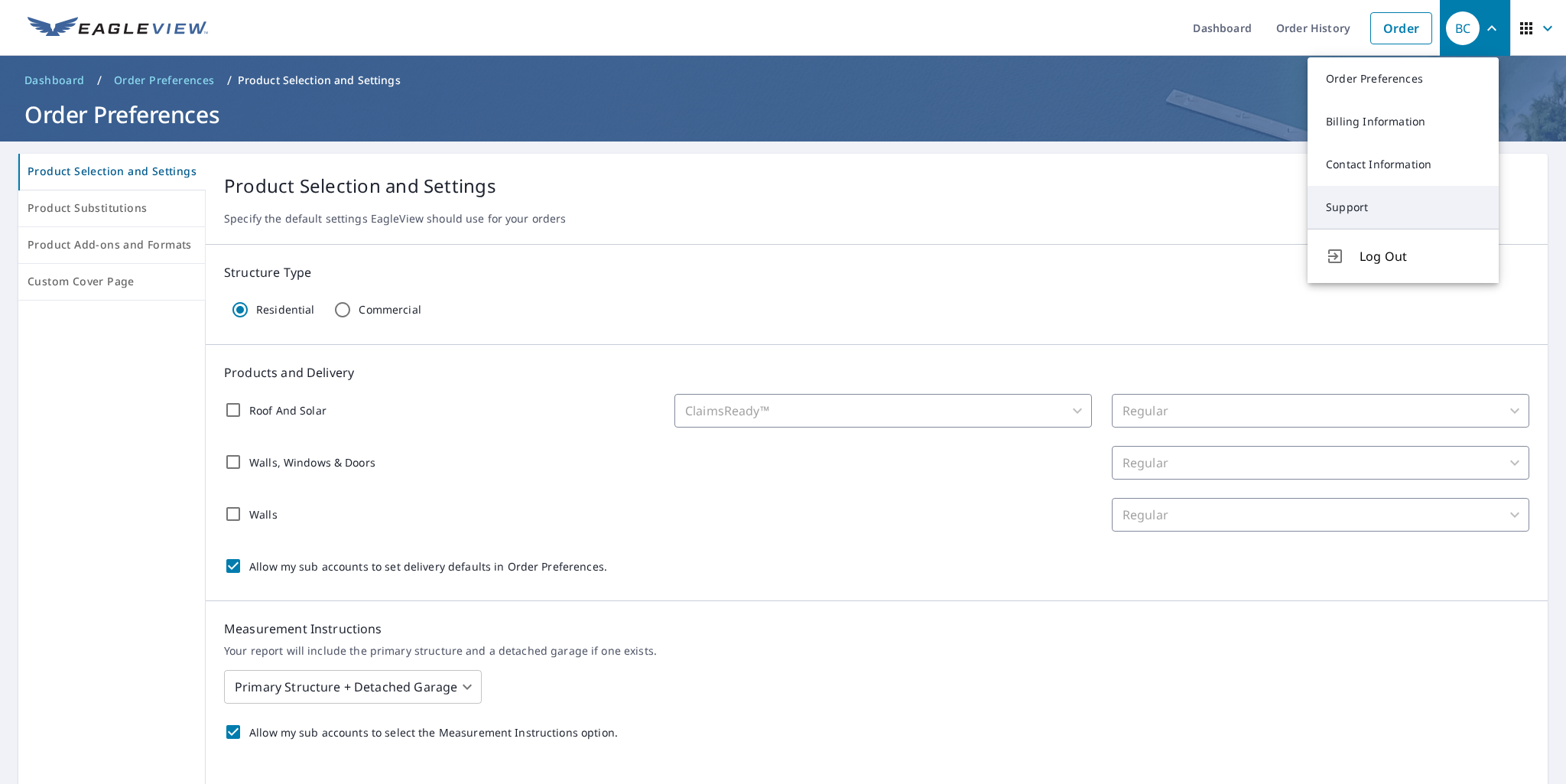
click at [1379, 200] on link "Support" at bounding box center [1403, 207] width 191 height 43
